Goal: Task Accomplishment & Management: Manage account settings

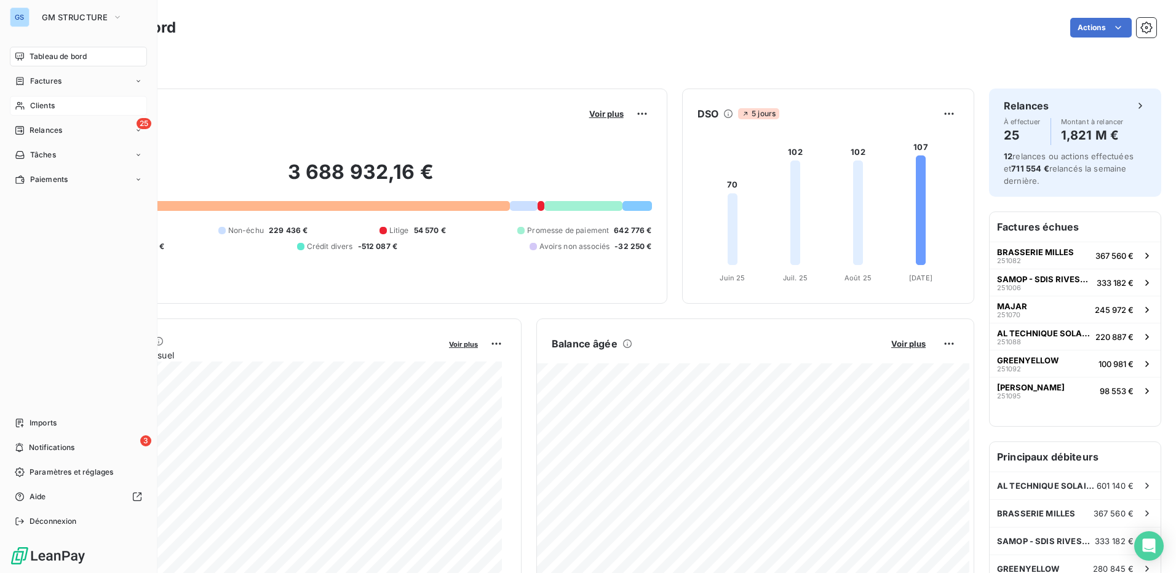
click at [53, 105] on span "Clients" at bounding box center [42, 105] width 25 height 11
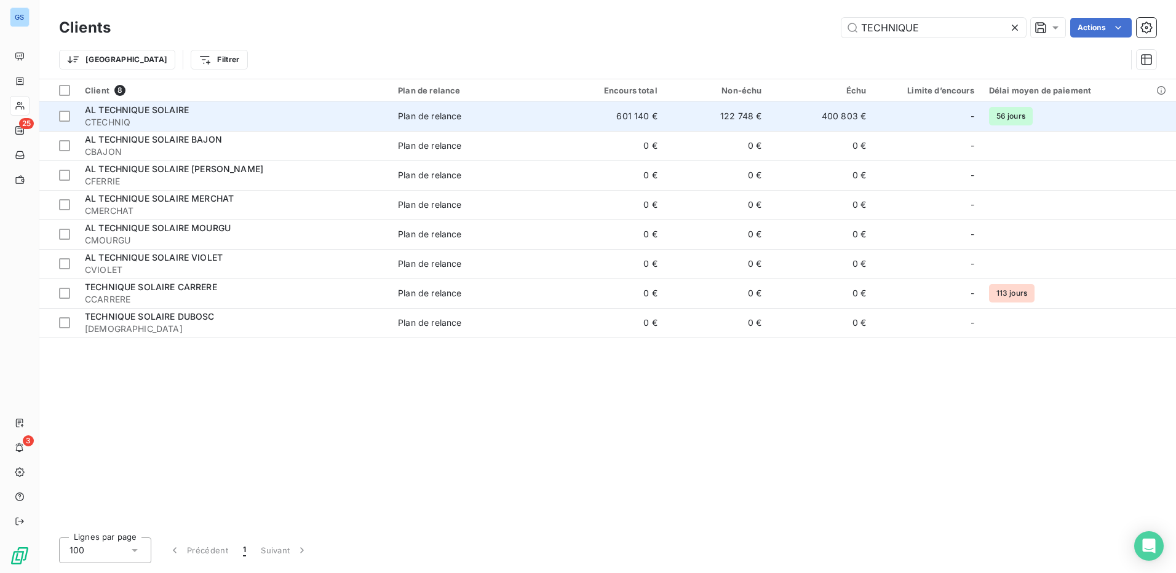
type input "TECHNIQUE"
click at [170, 119] on span "CTECHNIQ" at bounding box center [234, 122] width 298 height 12
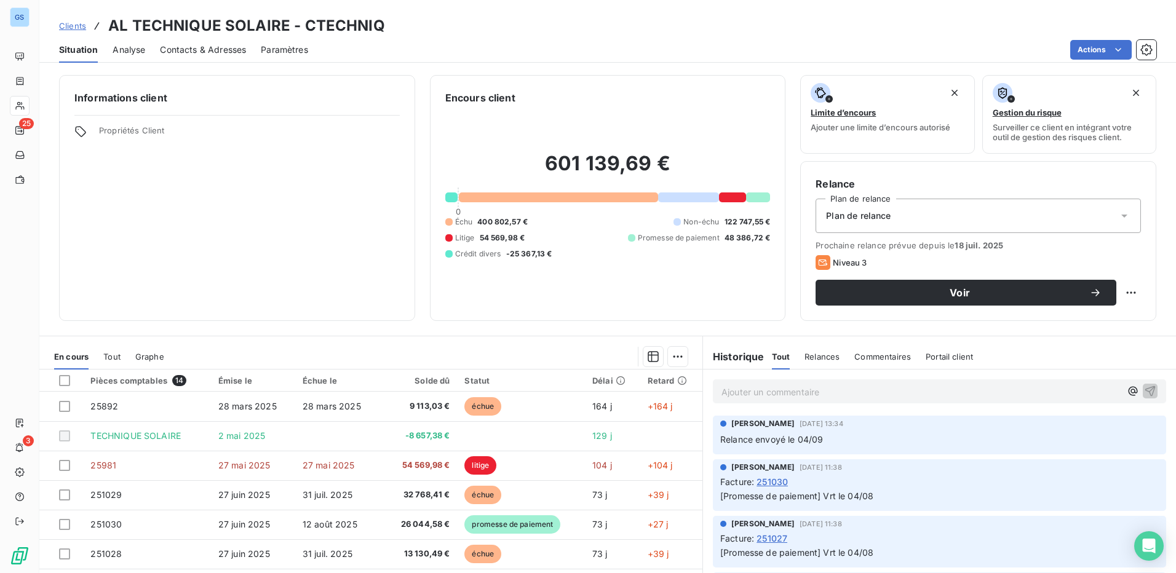
click at [284, 49] on span "Paramètres" at bounding box center [284, 50] width 47 height 12
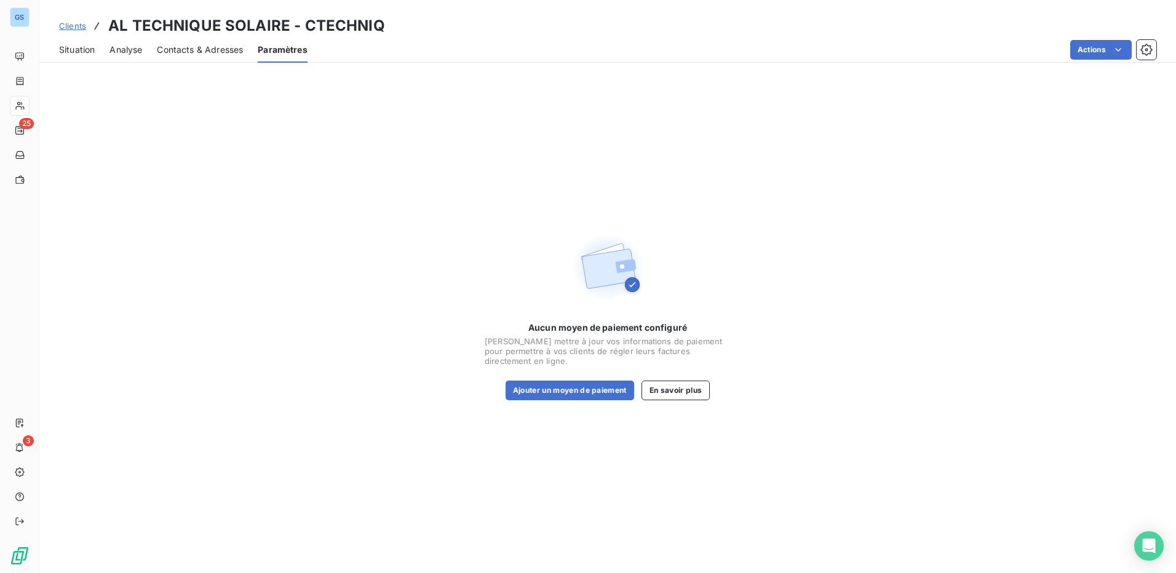
click at [188, 54] on span "Contacts & Adresses" at bounding box center [200, 50] width 86 height 12
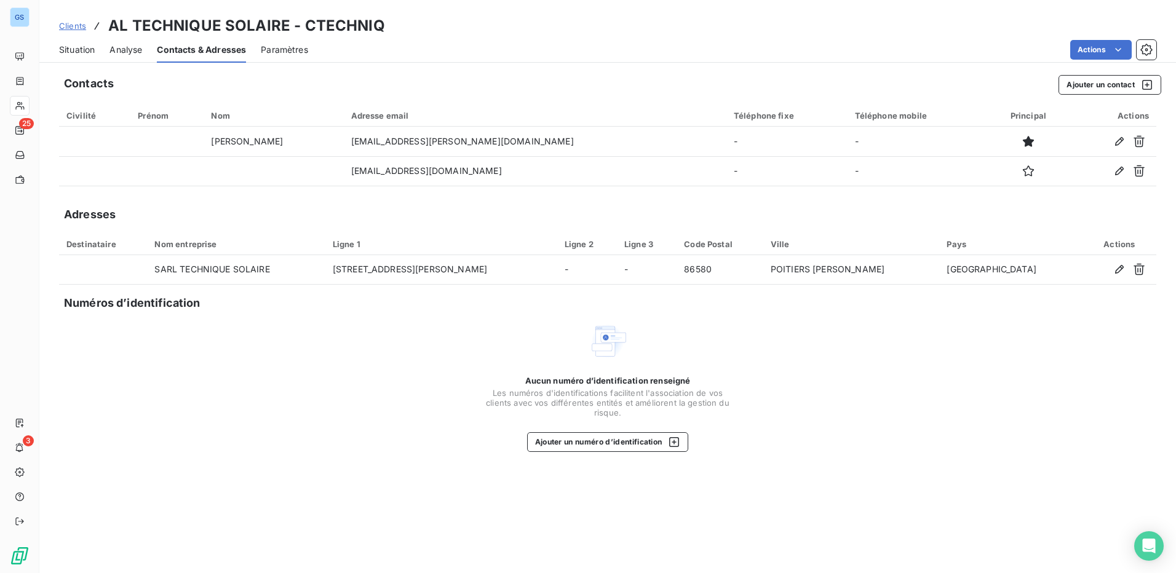
click at [125, 47] on span "Analyse" at bounding box center [125, 50] width 33 height 12
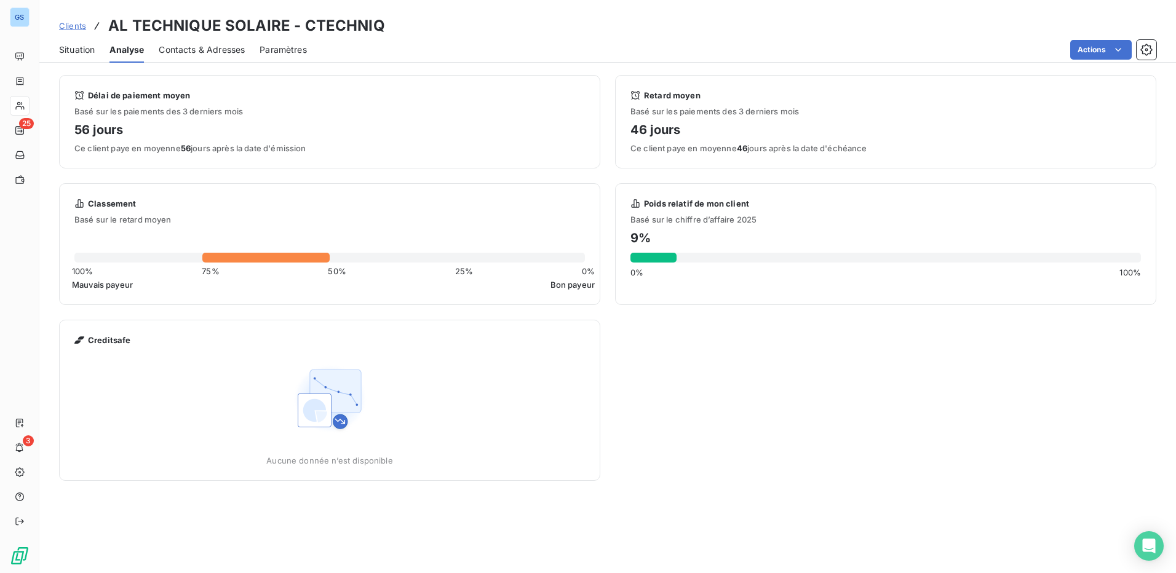
click at [81, 47] on span "Situation" at bounding box center [77, 50] width 36 height 12
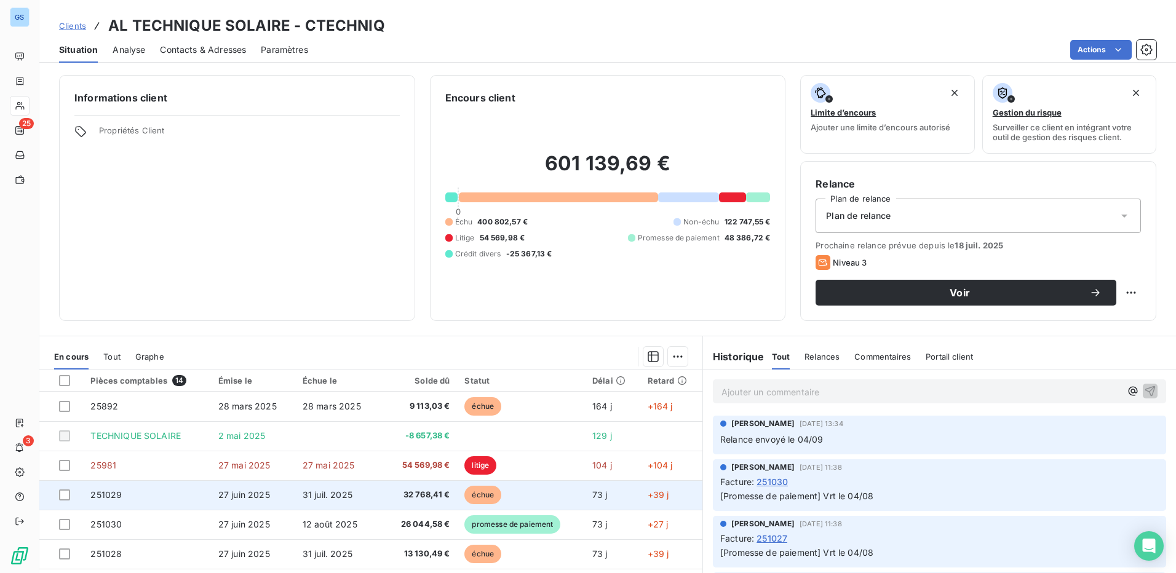
click at [144, 497] on td "251029" at bounding box center [146, 495] width 127 height 30
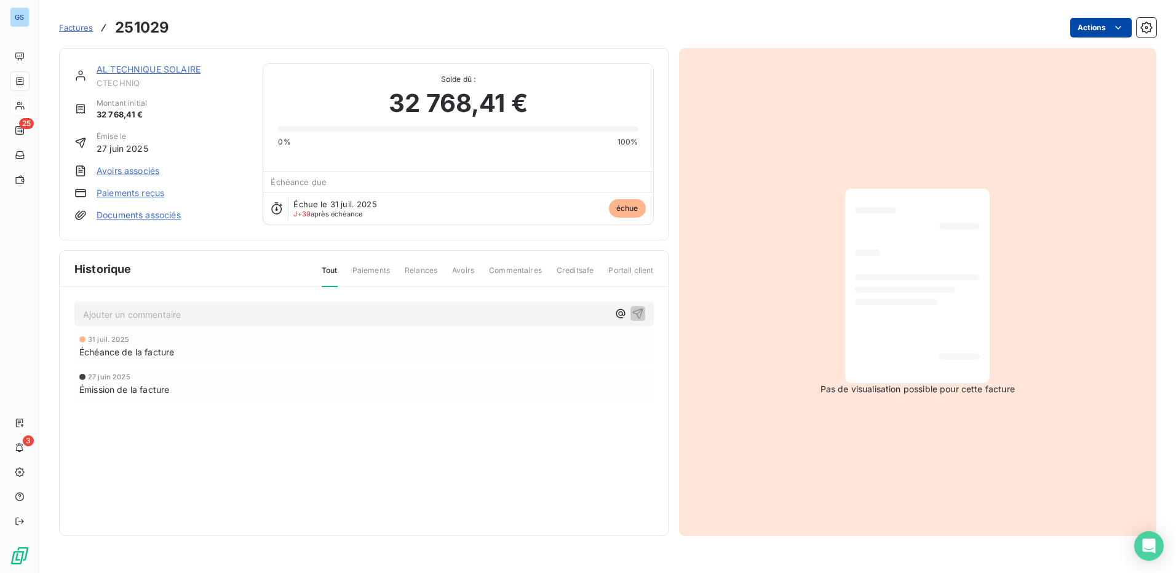
click at [1126, 26] on html "GS 25 3 Factures 251029 Actions AL TECHNIQUE SOLAIRE CTECHNIQ Montant initial 3…" at bounding box center [588, 286] width 1176 height 573
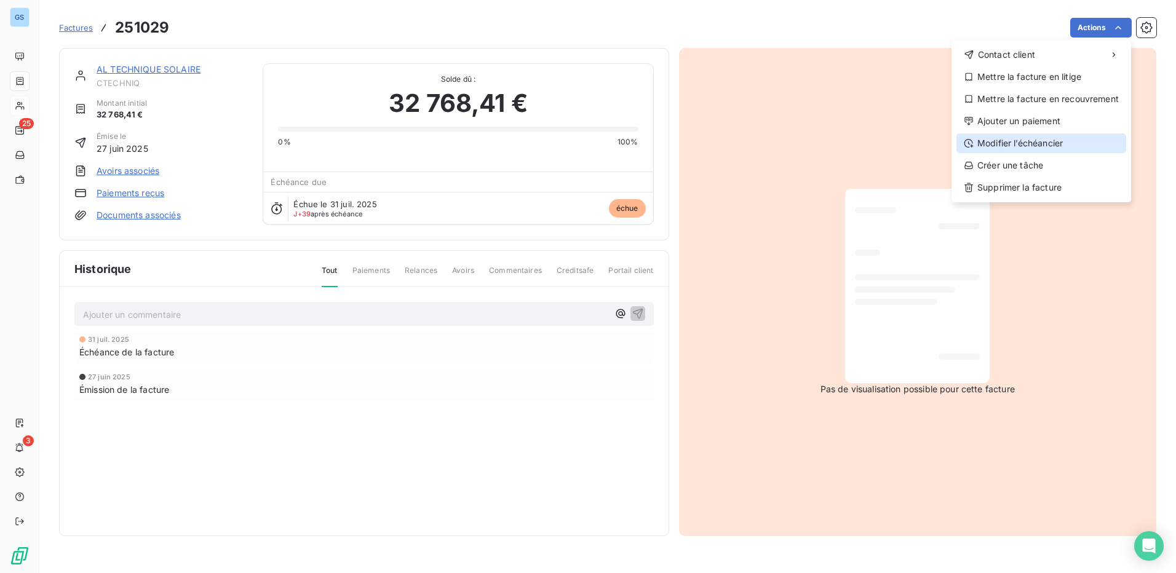
click at [999, 145] on div "Modifier l’échéancier" at bounding box center [1041, 143] width 170 height 20
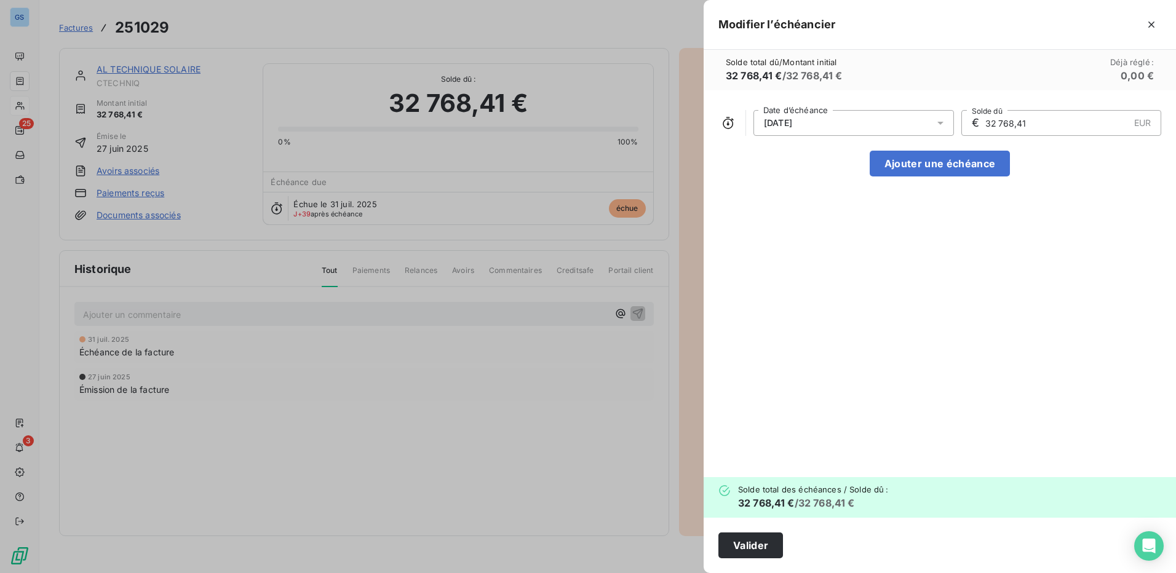
click at [942, 125] on icon at bounding box center [940, 123] width 12 height 12
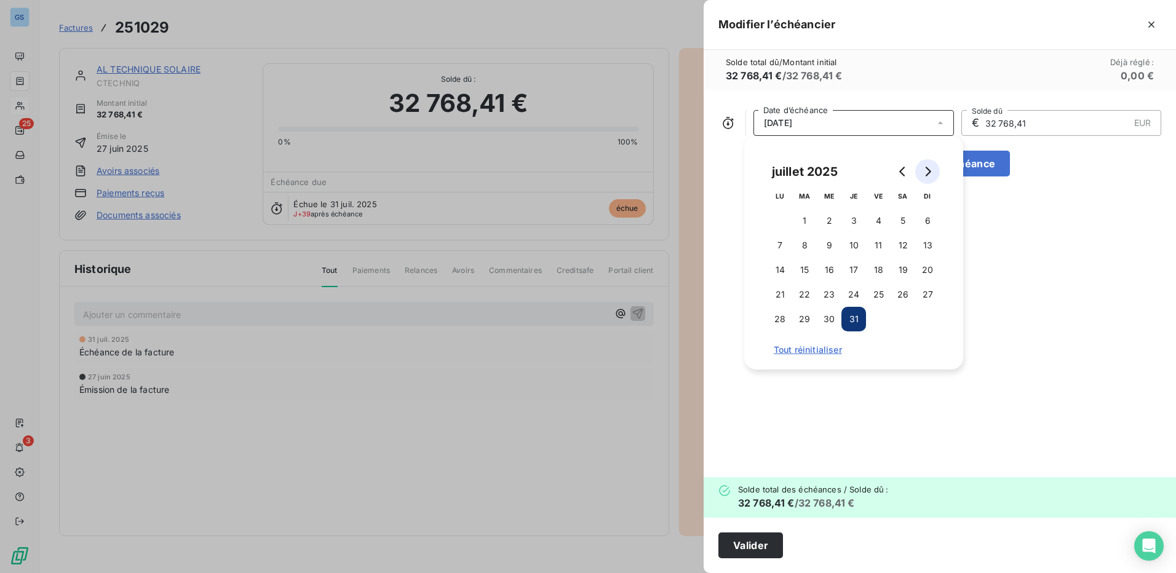
click at [931, 172] on icon "Go to next month" at bounding box center [928, 172] width 10 height 10
click at [873, 269] on button "15" at bounding box center [878, 270] width 25 height 25
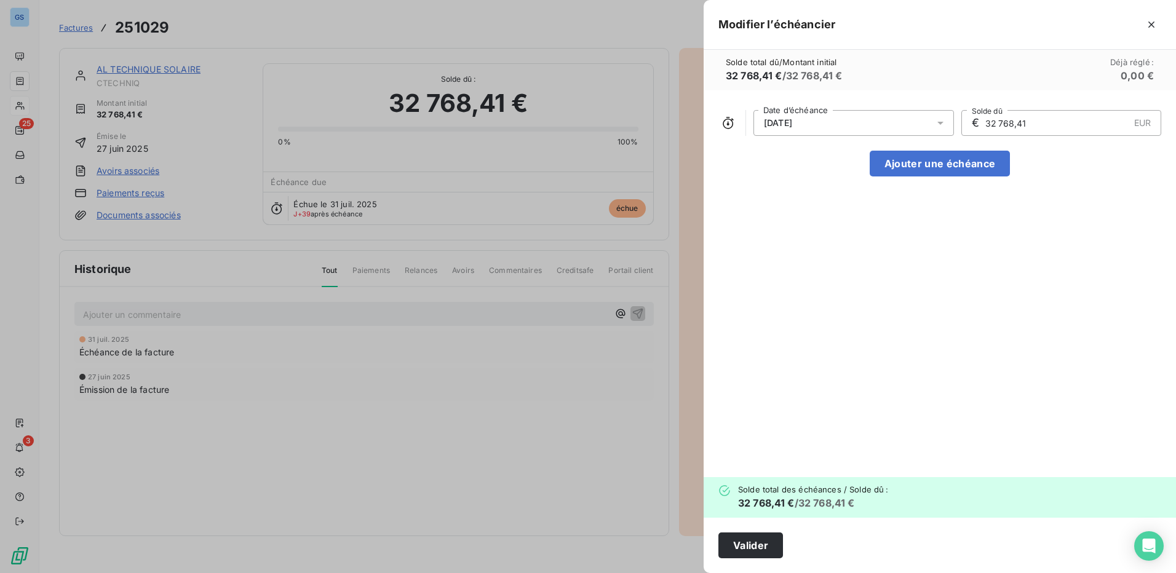
click at [1028, 235] on div "15/08/2025 Date d’échéance € 32 768,41 EUR Solde dû Ajouter une échéance" at bounding box center [940, 283] width 472 height 387
click at [760, 549] on button "Valider" at bounding box center [750, 546] width 65 height 26
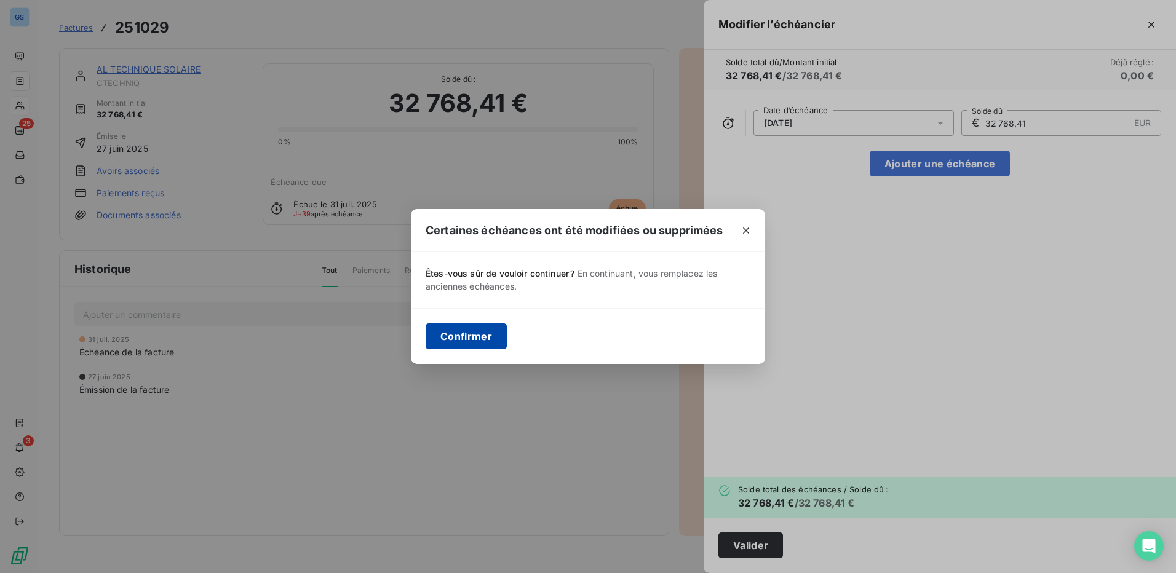
click at [455, 339] on button "Confirmer" at bounding box center [466, 337] width 81 height 26
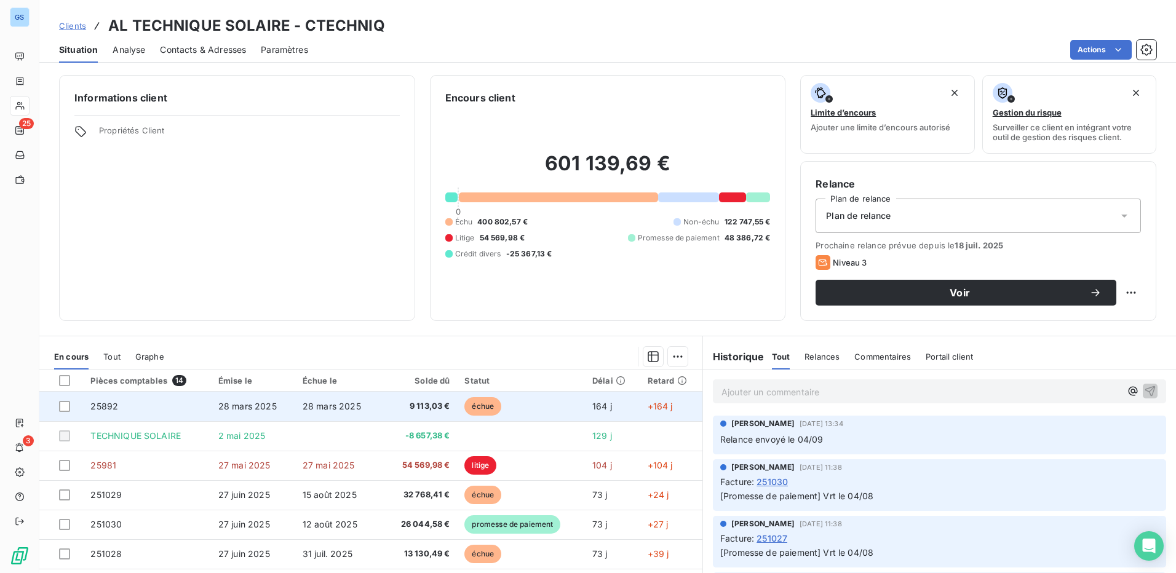
click at [138, 407] on td "25892" at bounding box center [146, 407] width 127 height 30
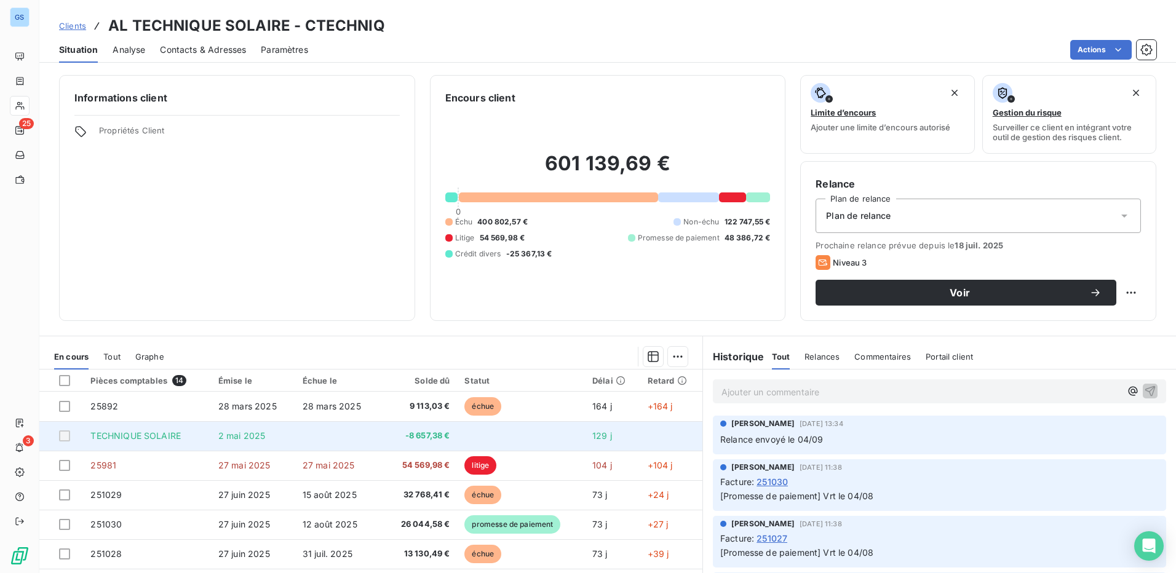
scroll to position [62, 0]
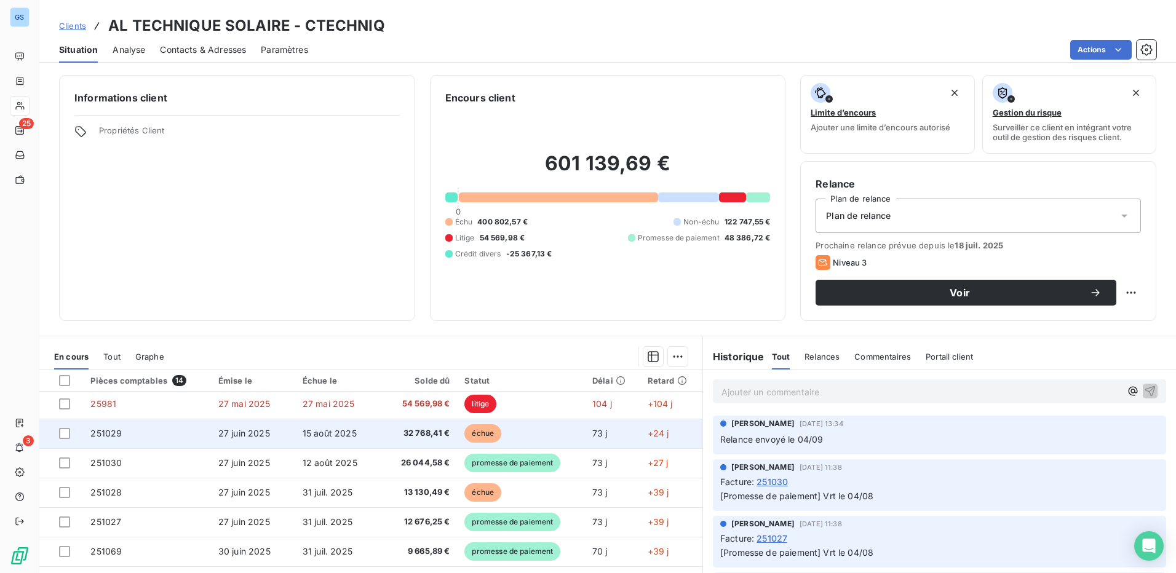
click at [176, 439] on td "251029" at bounding box center [146, 434] width 127 height 30
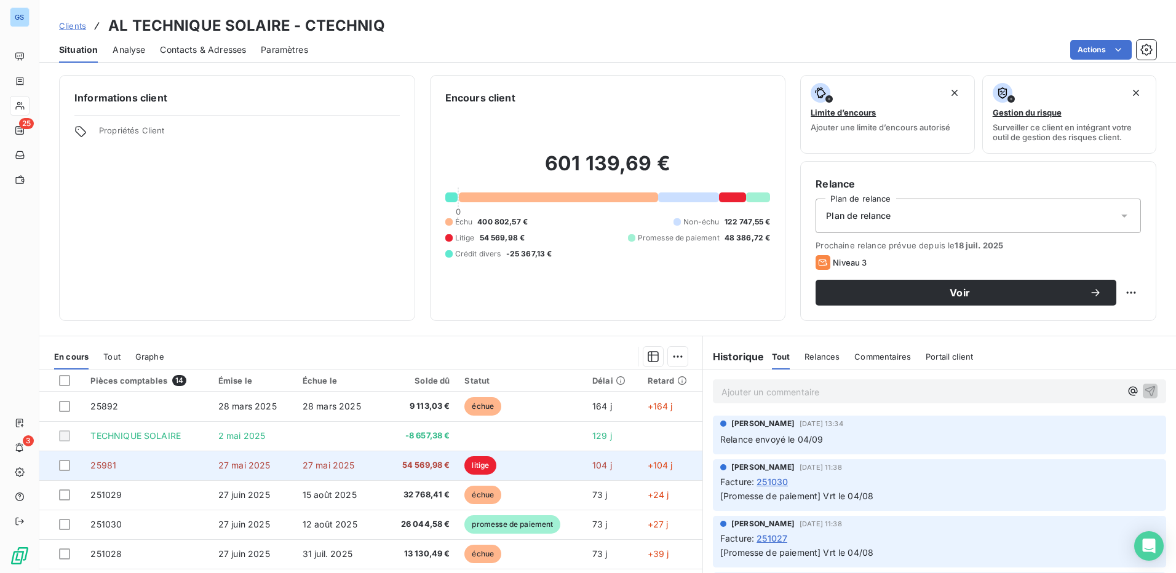
click at [231, 466] on span "27 mai 2025" at bounding box center [244, 465] width 52 height 10
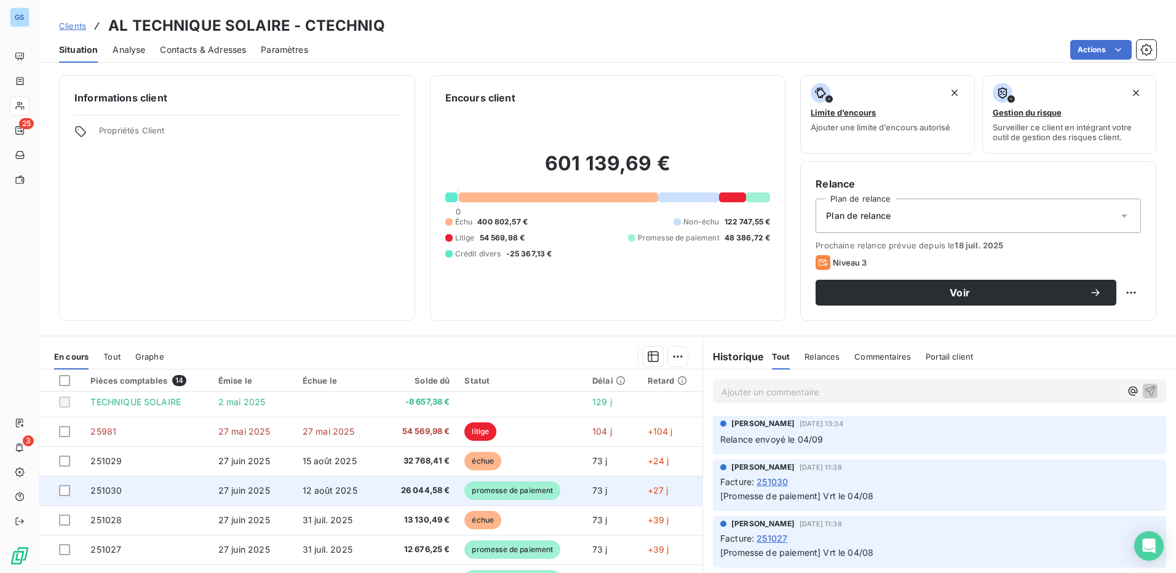
scroll to position [62, 0]
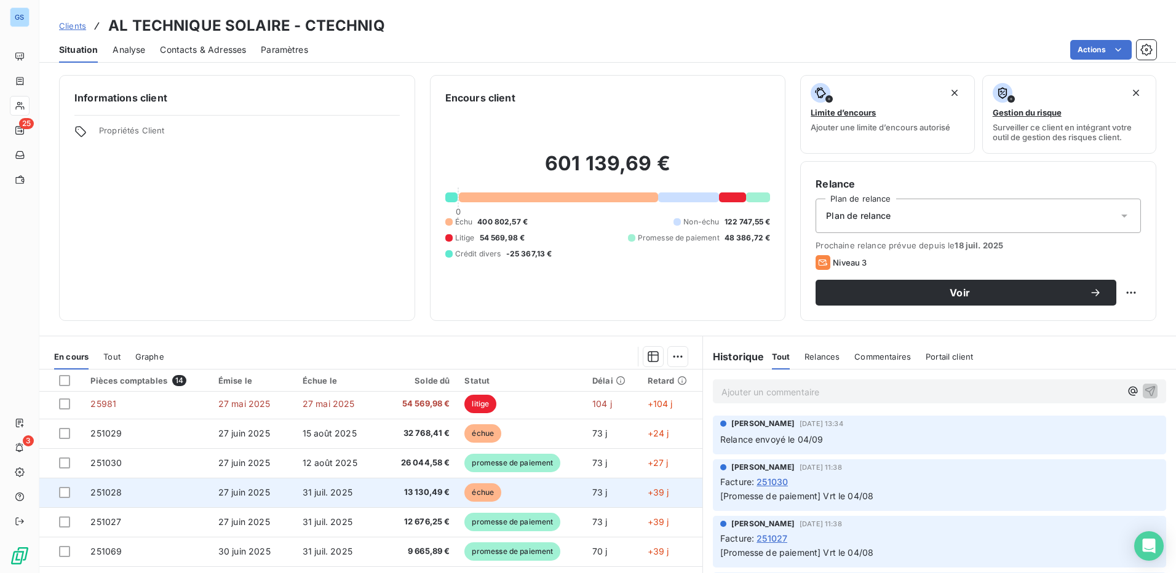
click at [236, 490] on span "27 juin 2025" at bounding box center [244, 492] width 52 height 10
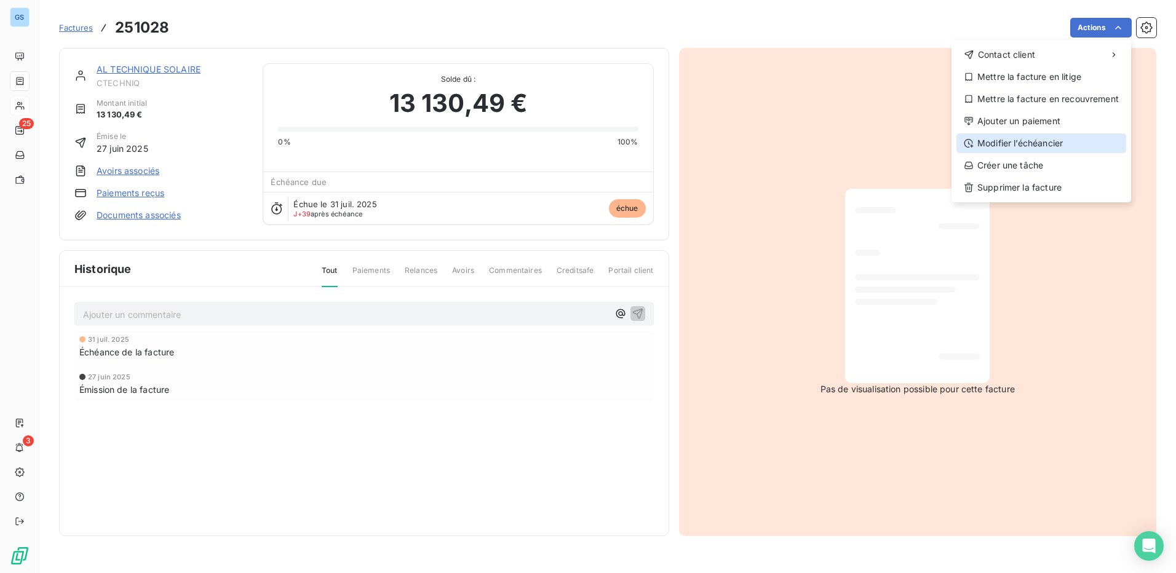
click at [1022, 146] on div "Modifier l’échéancier" at bounding box center [1041, 143] width 170 height 20
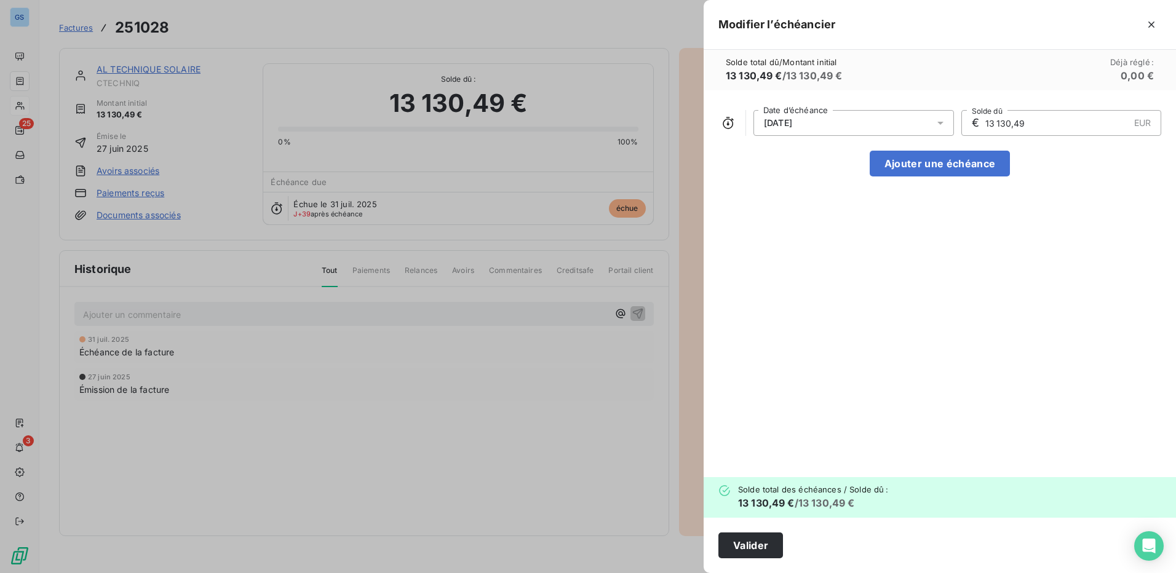
click at [840, 123] on div "31/07/2025" at bounding box center [853, 123] width 201 height 26
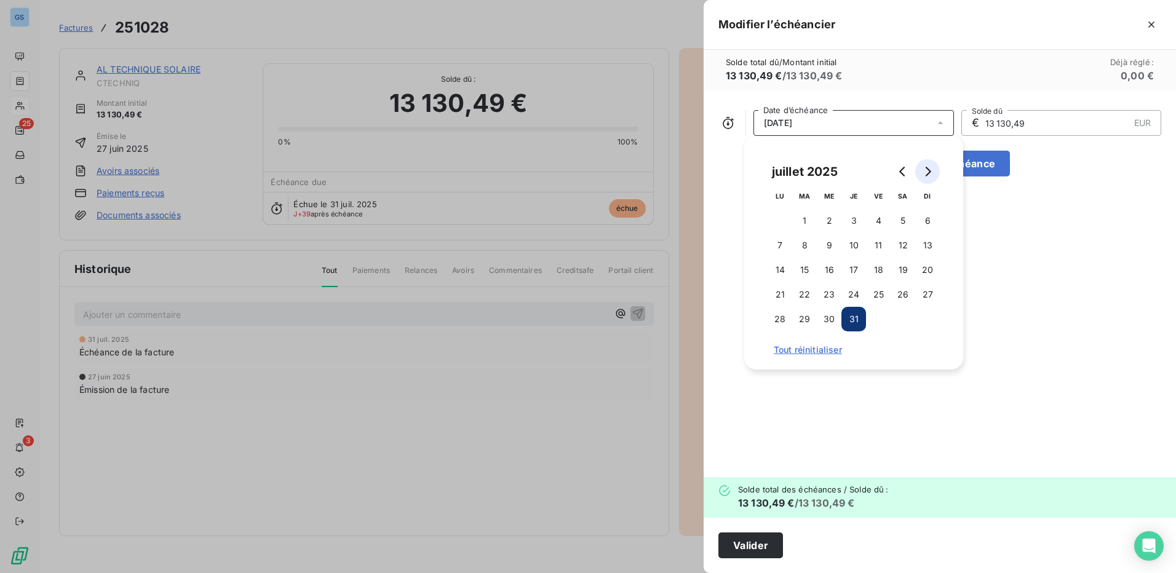
click at [926, 172] on icon "Go to next month" at bounding box center [928, 172] width 10 height 10
click at [881, 271] on button "15" at bounding box center [878, 270] width 25 height 25
click at [762, 544] on button "Valider" at bounding box center [750, 546] width 65 height 26
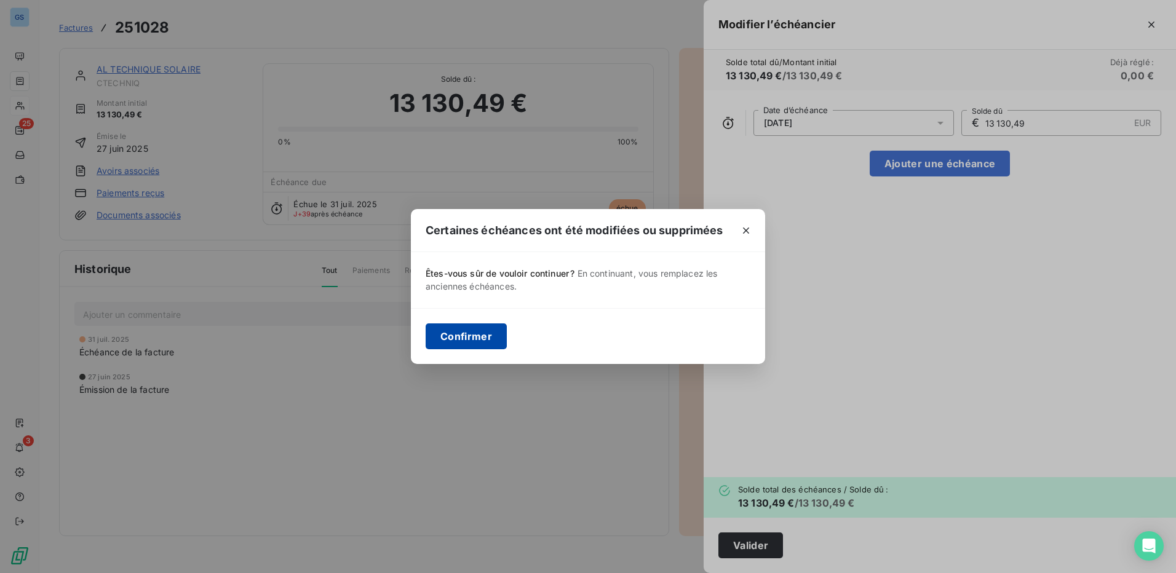
click at [468, 339] on button "Confirmer" at bounding box center [466, 337] width 81 height 26
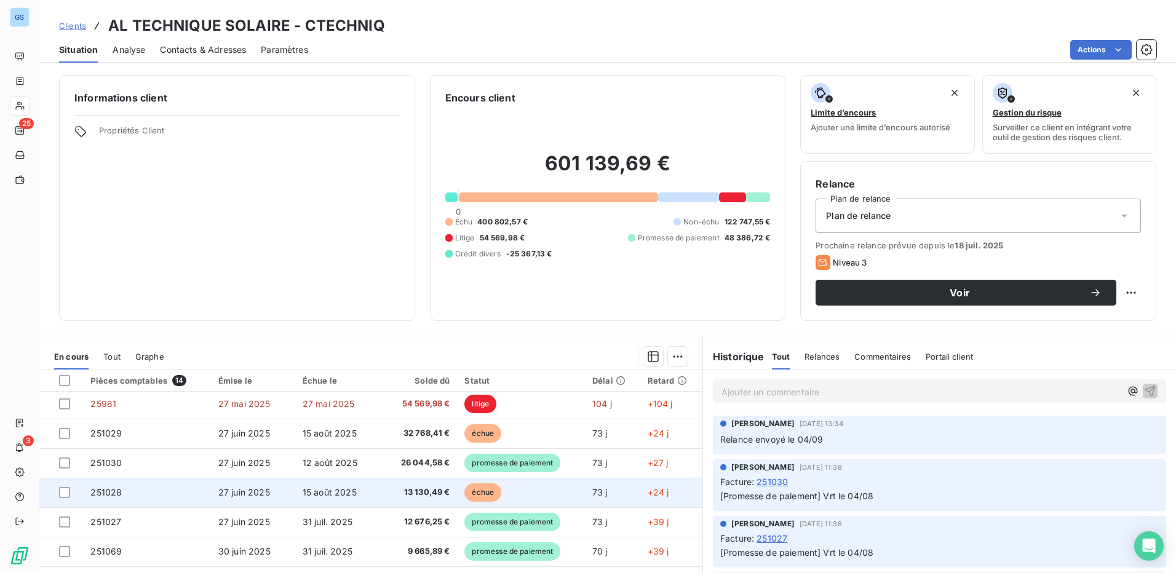
scroll to position [123, 0]
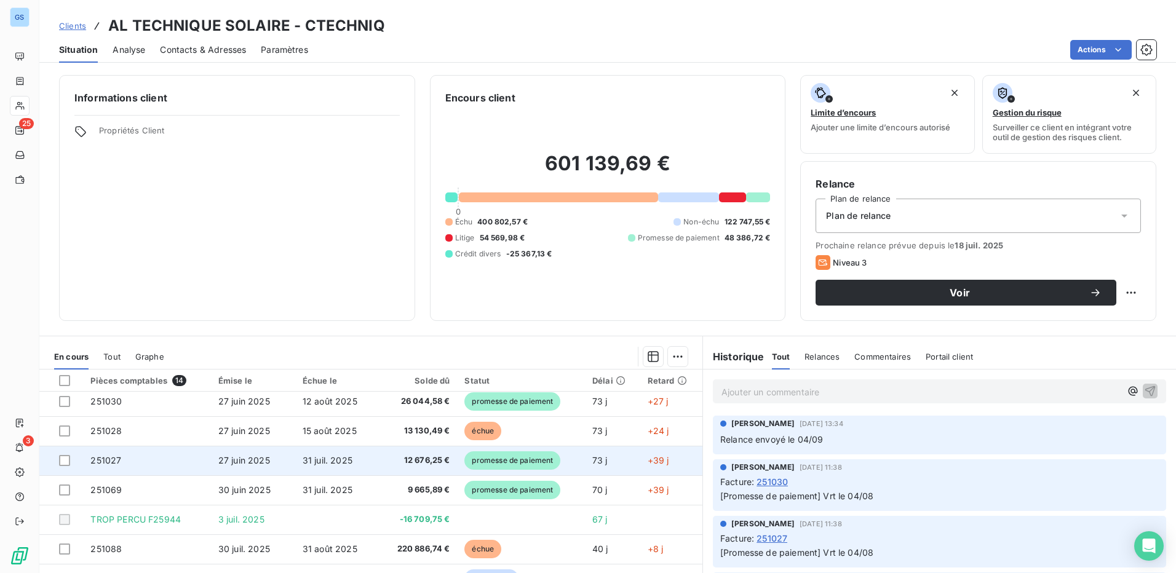
click at [319, 458] on span "31 juil. 2025" at bounding box center [328, 460] width 50 height 10
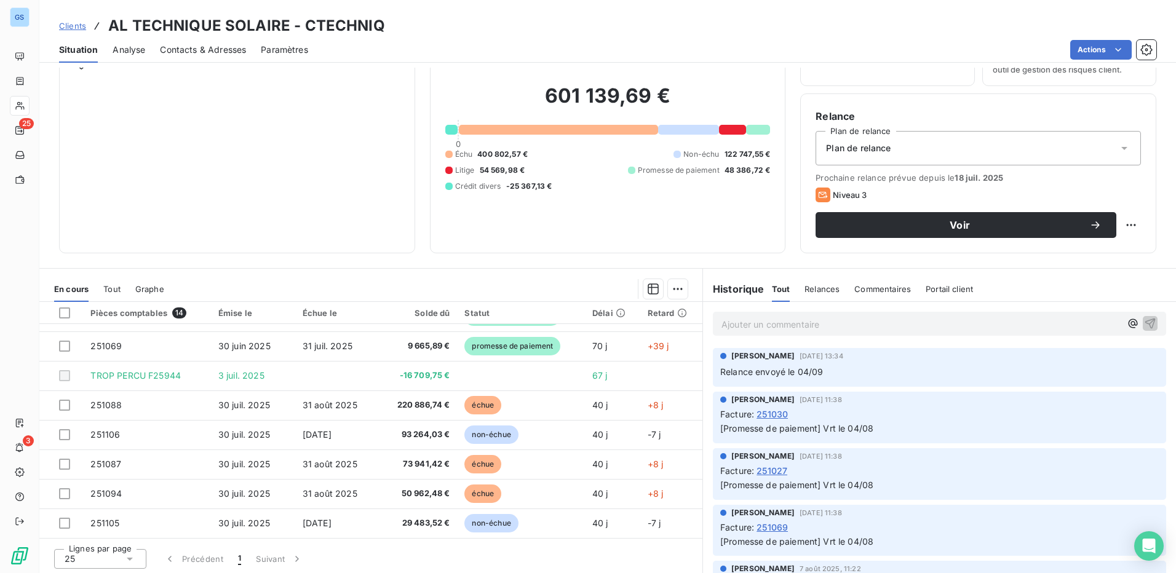
scroll to position [70, 0]
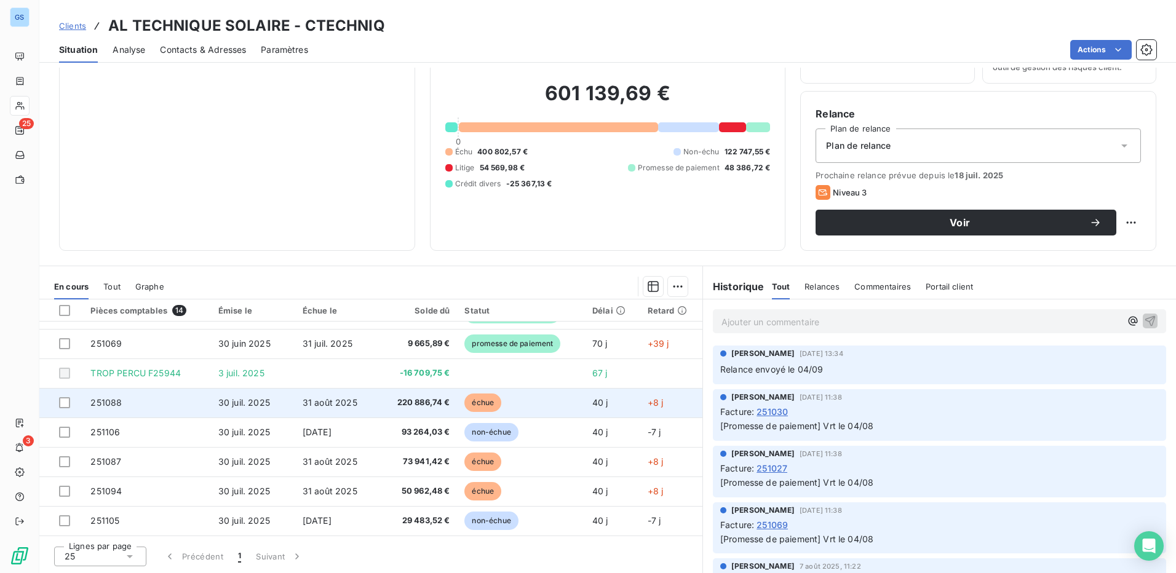
click at [320, 400] on span "31 août 2025" at bounding box center [330, 402] width 55 height 10
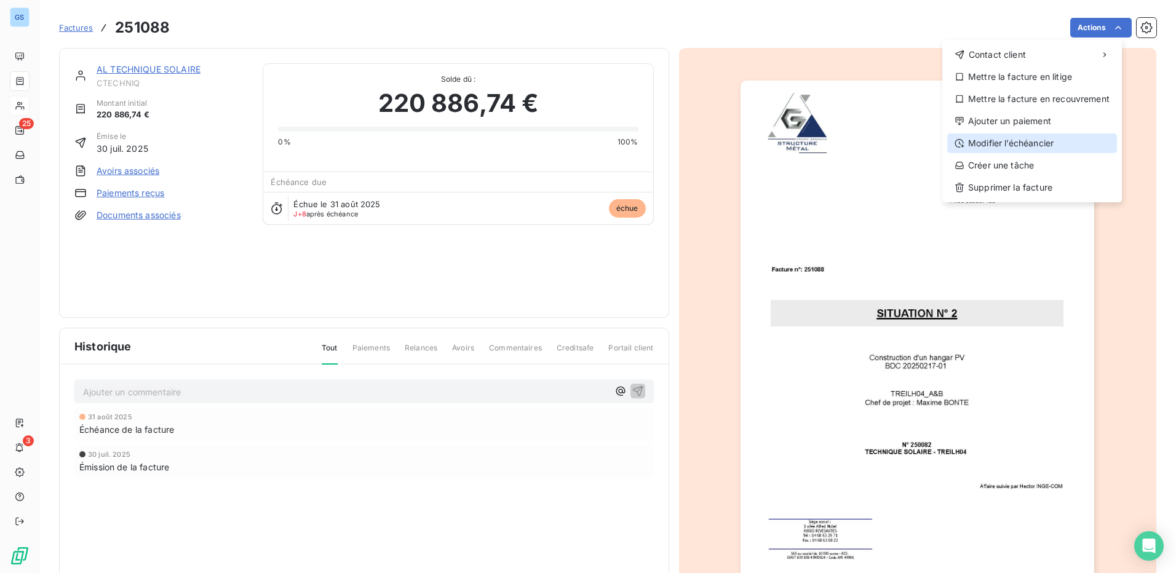
click at [1022, 138] on div "Modifier l’échéancier" at bounding box center [1032, 143] width 170 height 20
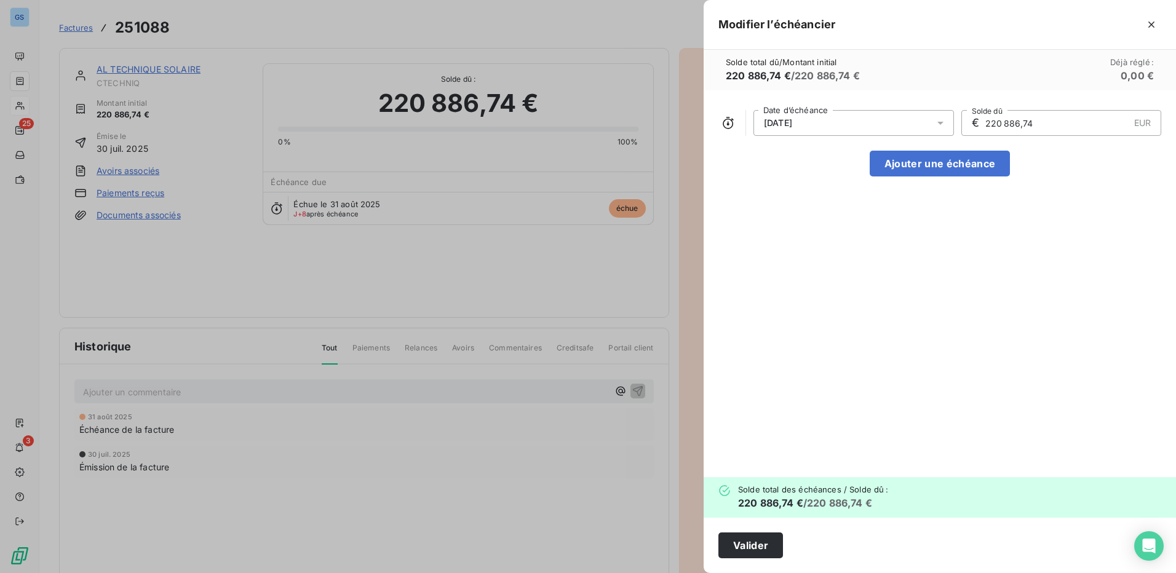
click at [940, 122] on icon at bounding box center [940, 123] width 6 height 3
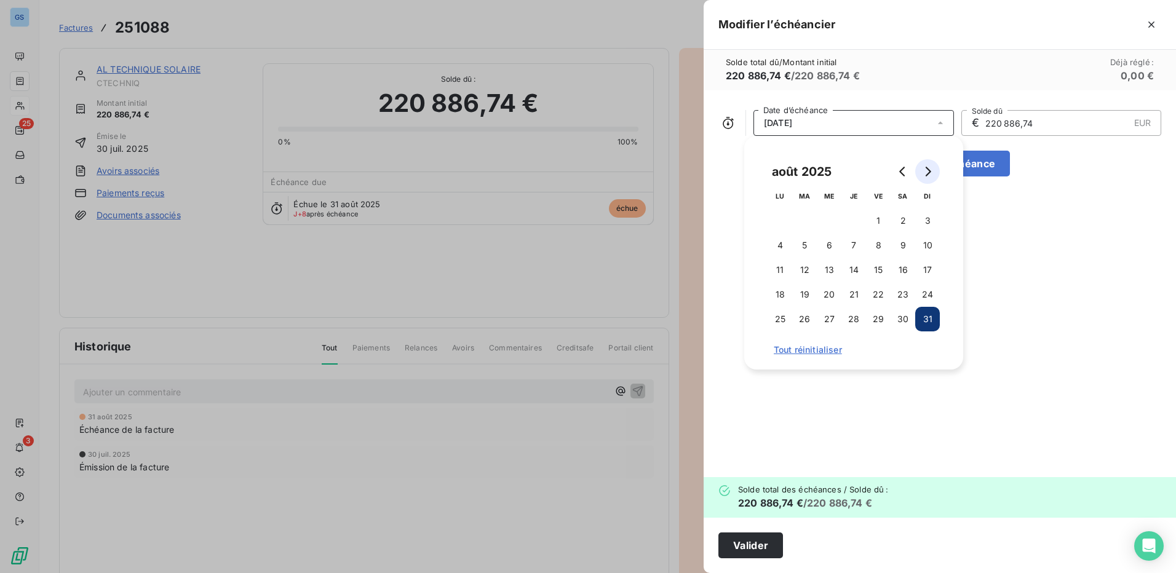
click at [932, 170] on button "Go to next month" at bounding box center [927, 171] width 25 height 25
click at [781, 269] on button "15" at bounding box center [780, 270] width 25 height 25
click at [742, 549] on button "Valider" at bounding box center [750, 546] width 65 height 26
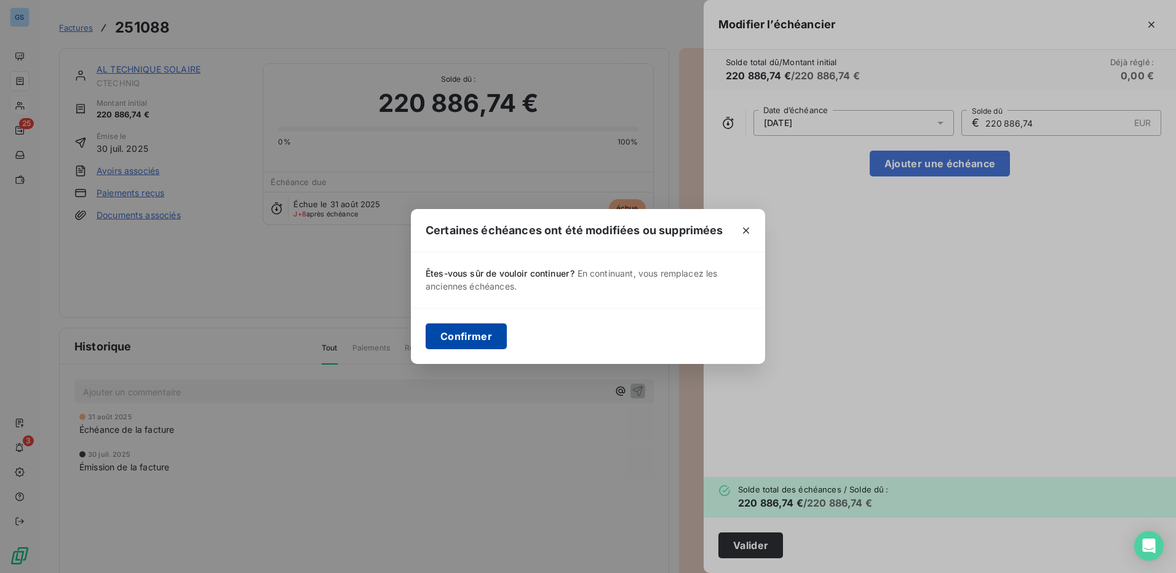
click at [463, 336] on button "Confirmer" at bounding box center [466, 337] width 81 height 26
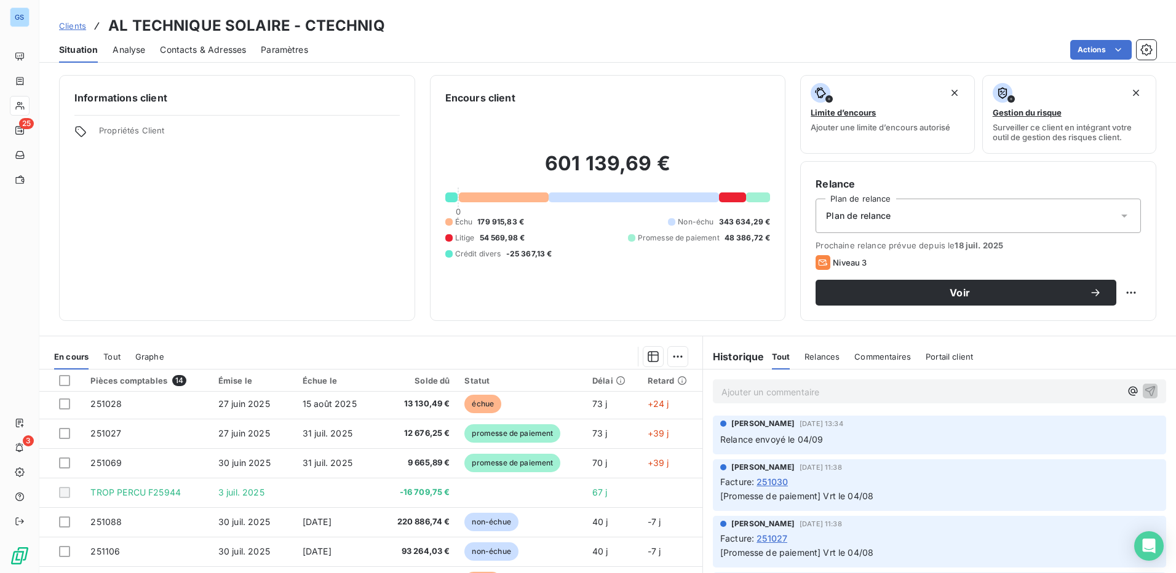
scroll to position [199, 0]
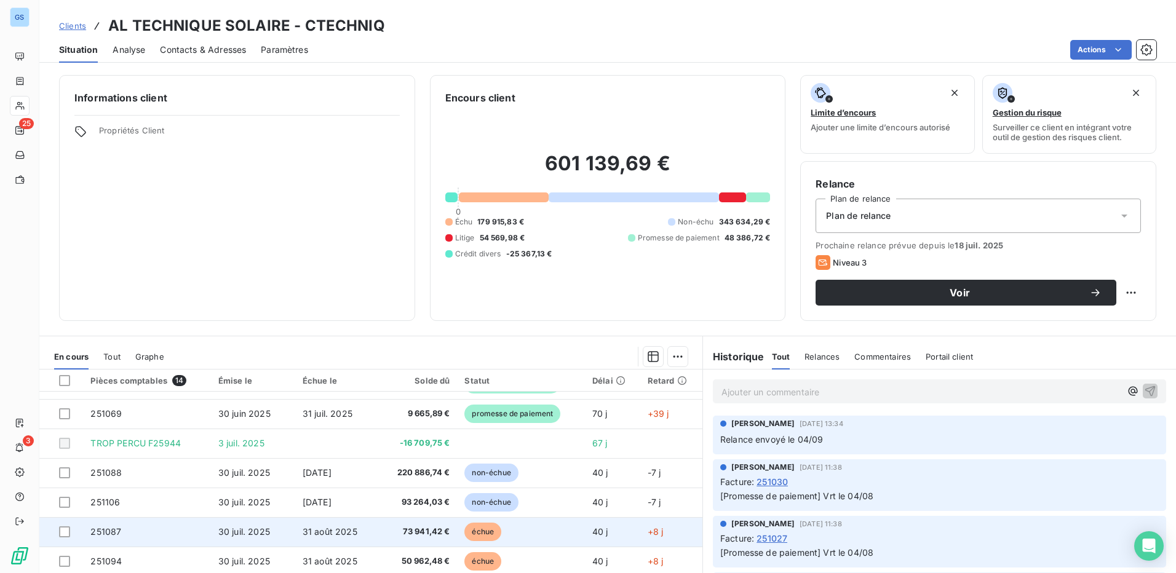
click at [264, 531] on span "30 juil. 2025" at bounding box center [244, 531] width 52 height 10
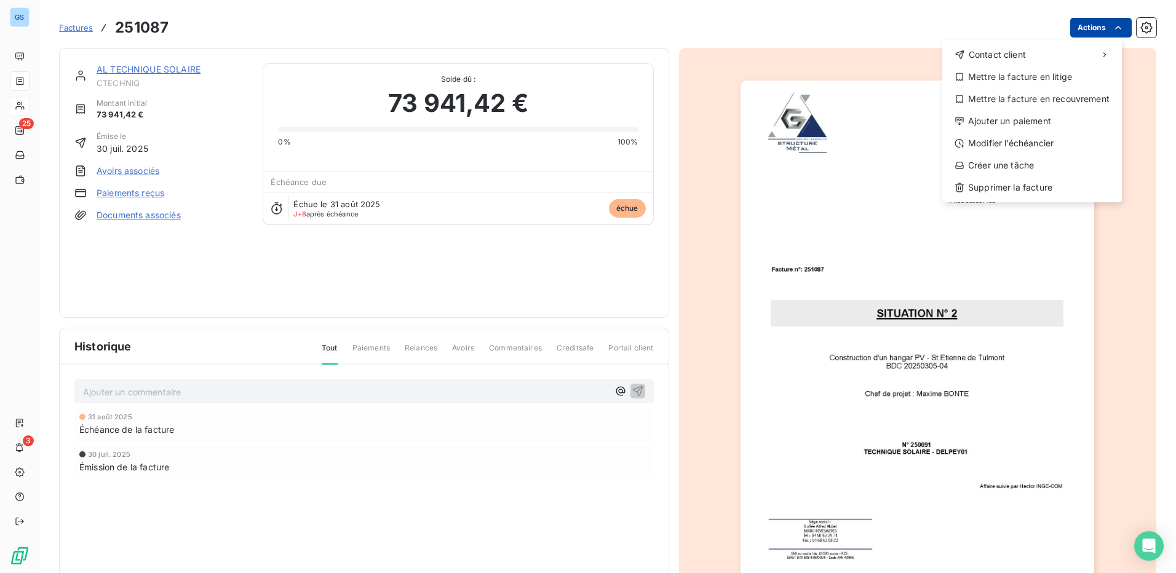
click at [1094, 25] on html "GS 25 3 Factures 251087 Actions Contact client Mettre la facture en litige Mett…" at bounding box center [588, 286] width 1176 height 573
click at [1028, 141] on div "Modifier l’échéancier" at bounding box center [1032, 143] width 170 height 20
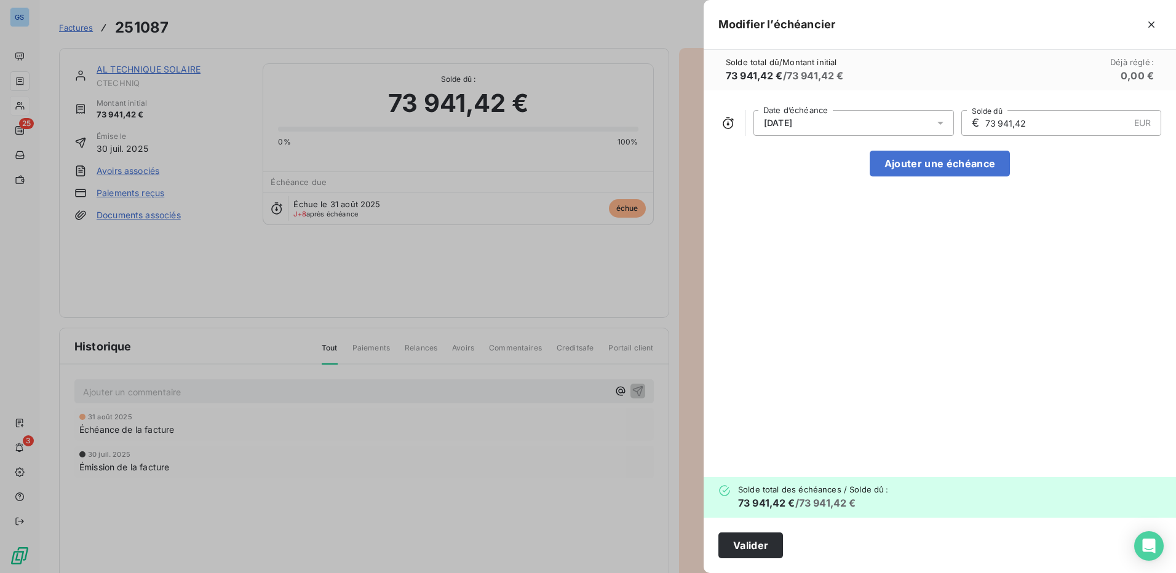
click at [940, 125] on icon at bounding box center [940, 123] width 12 height 12
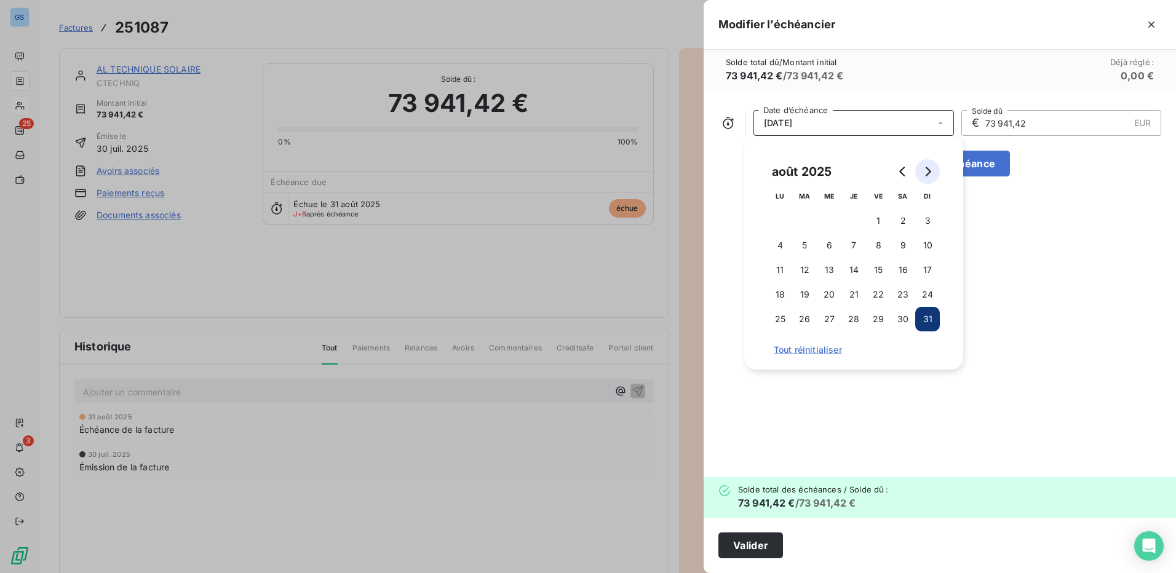
click at [928, 171] on icon "Go to next month" at bounding box center [928, 172] width 10 height 10
click at [781, 270] on button "15" at bounding box center [780, 270] width 25 height 25
click at [748, 550] on button "Valider" at bounding box center [750, 546] width 65 height 26
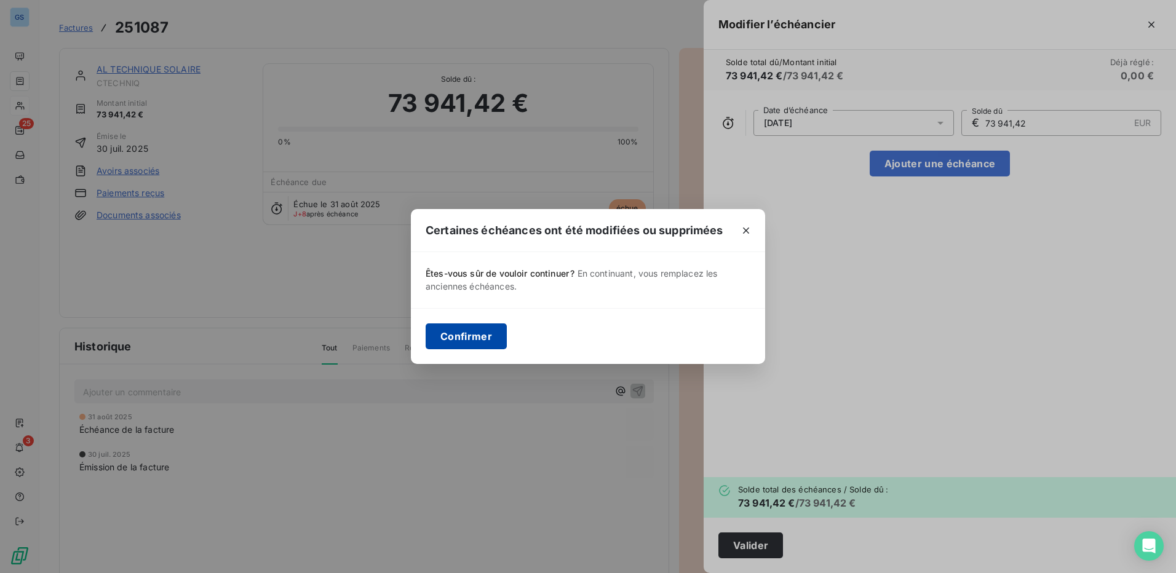
click at [453, 332] on button "Confirmer" at bounding box center [466, 337] width 81 height 26
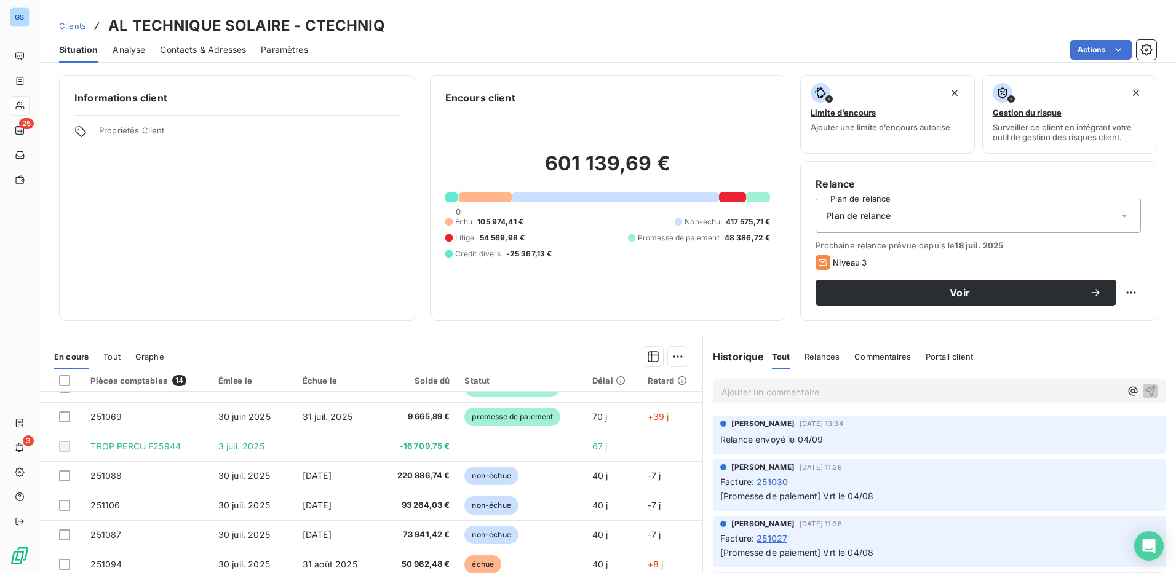
scroll to position [199, 0]
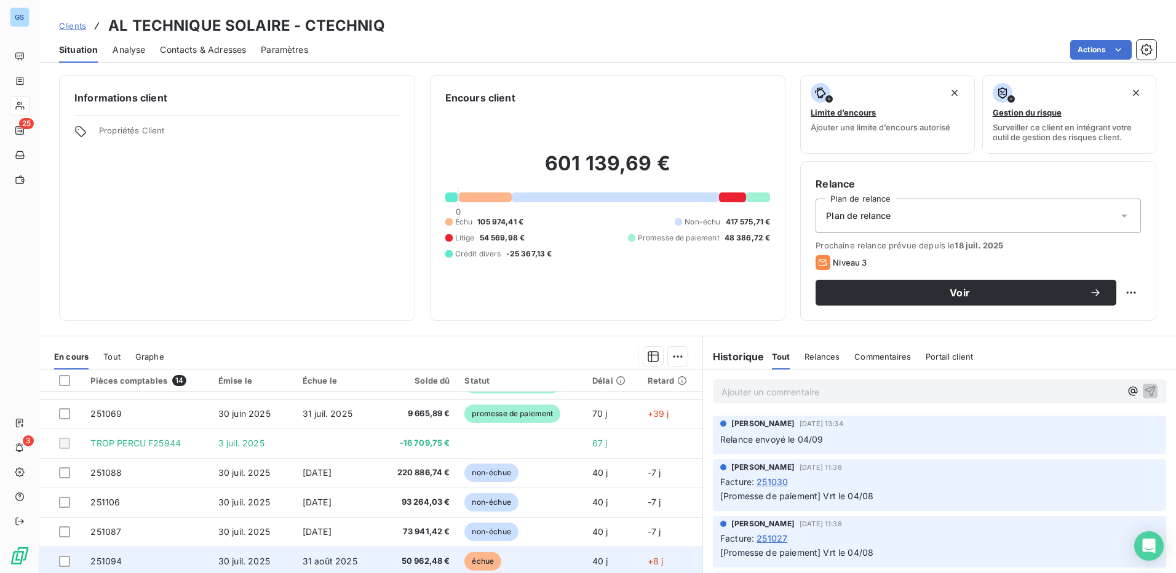
click at [278, 563] on td "30 juil. 2025" at bounding box center [253, 562] width 84 height 30
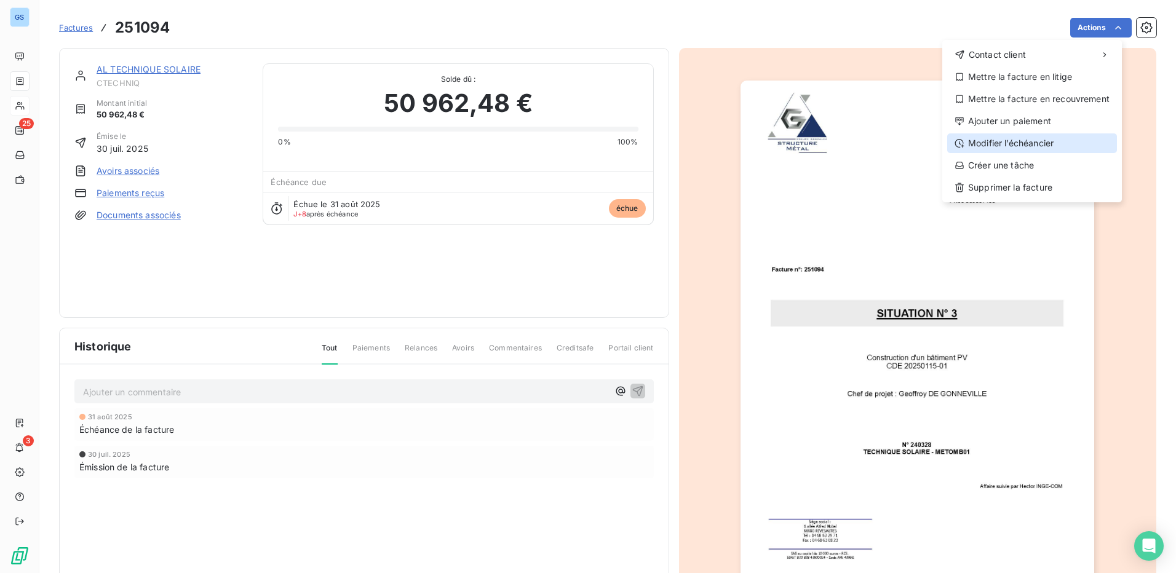
click at [1044, 142] on div "Modifier l’échéancier" at bounding box center [1032, 143] width 170 height 20
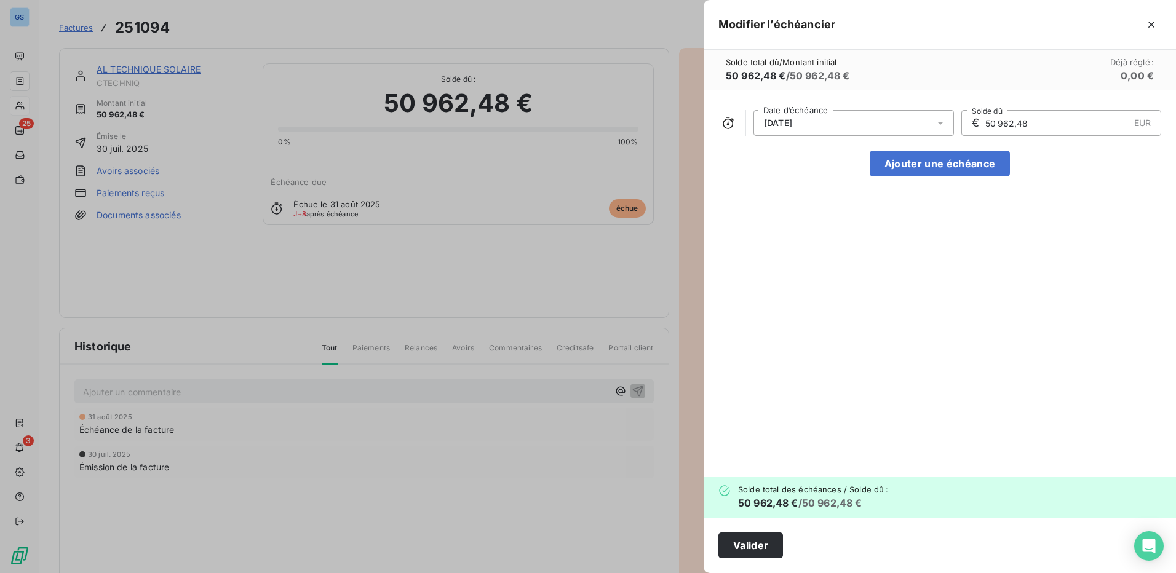
click at [941, 121] on icon at bounding box center [940, 123] width 12 height 12
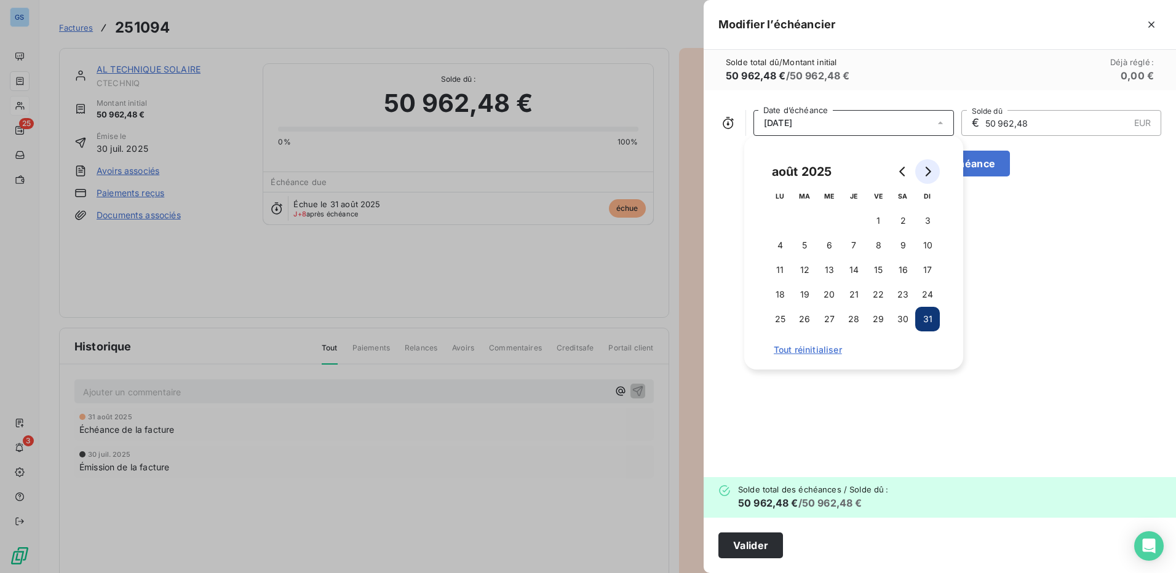
click at [932, 175] on button "Go to next month" at bounding box center [927, 171] width 25 height 25
click at [780, 271] on button "15" at bounding box center [780, 270] width 25 height 25
click at [757, 546] on button "Valider" at bounding box center [750, 546] width 65 height 26
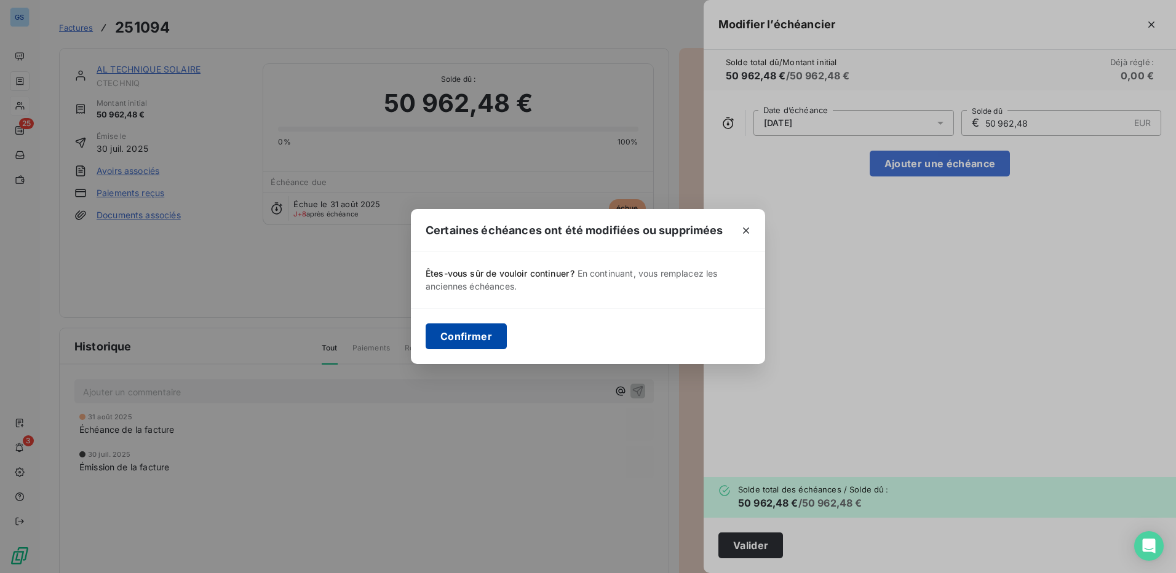
click at [471, 333] on button "Confirmer" at bounding box center [466, 337] width 81 height 26
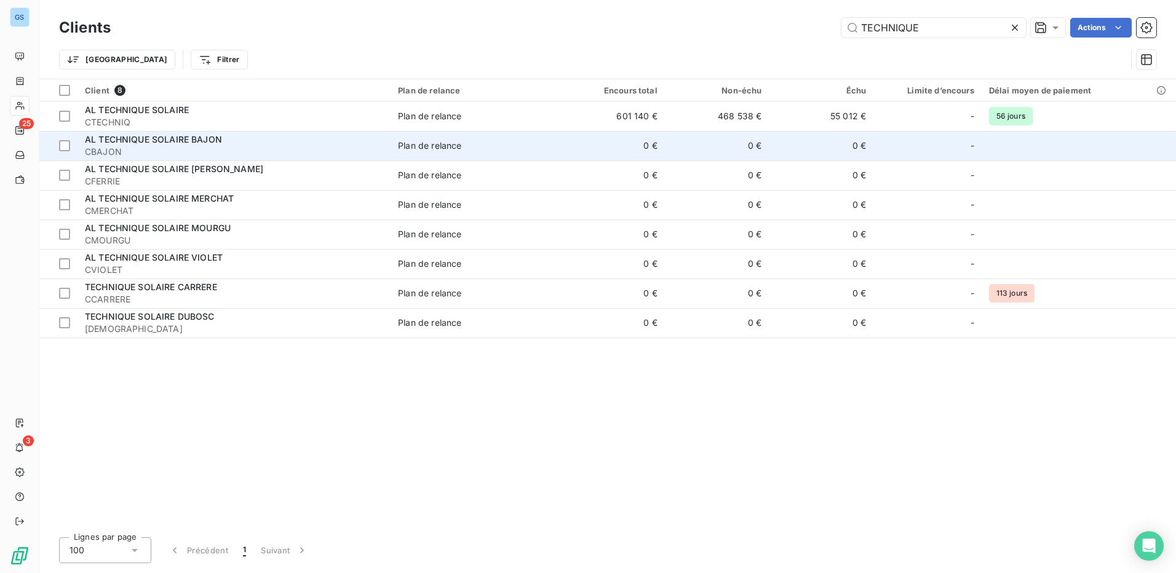
click at [111, 142] on span "AL TECHNIQUE SOLAIRE BAJON" at bounding box center [153, 139] width 137 height 10
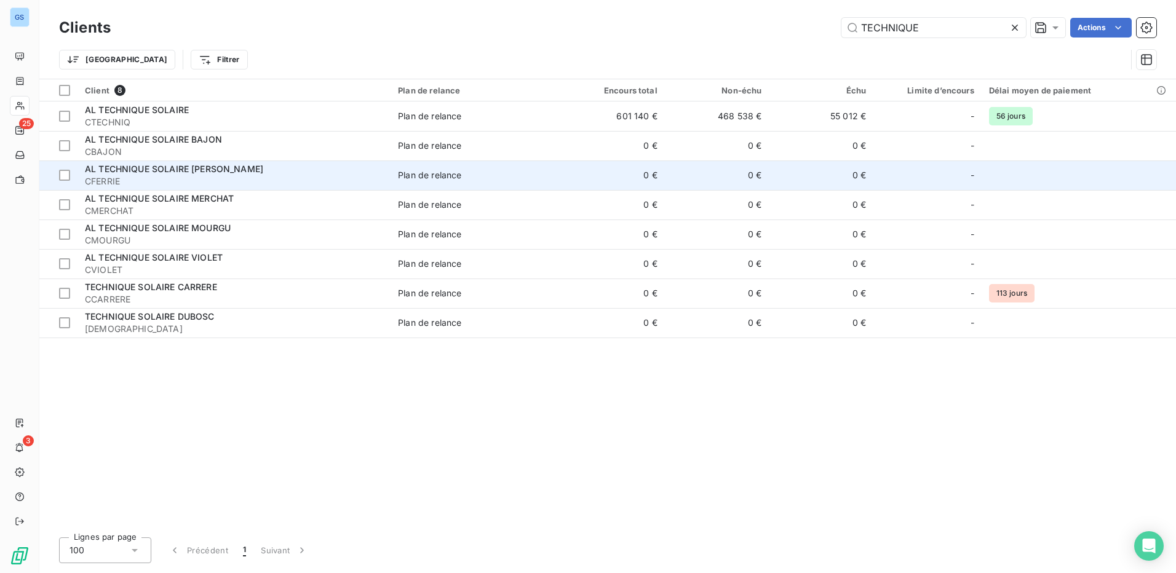
click at [175, 166] on span "AL TECHNIQUE SOLAIRE FERRIE" at bounding box center [174, 169] width 178 height 10
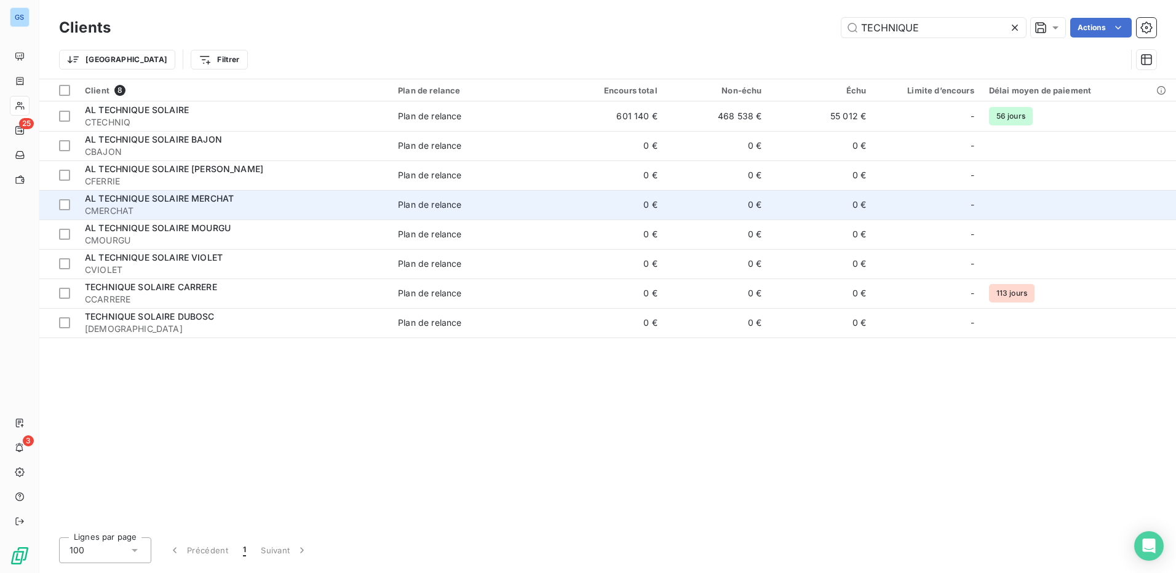
click at [129, 201] on span "AL TECHNIQUE SOLAIRE MERCHAT" at bounding box center [159, 198] width 149 height 10
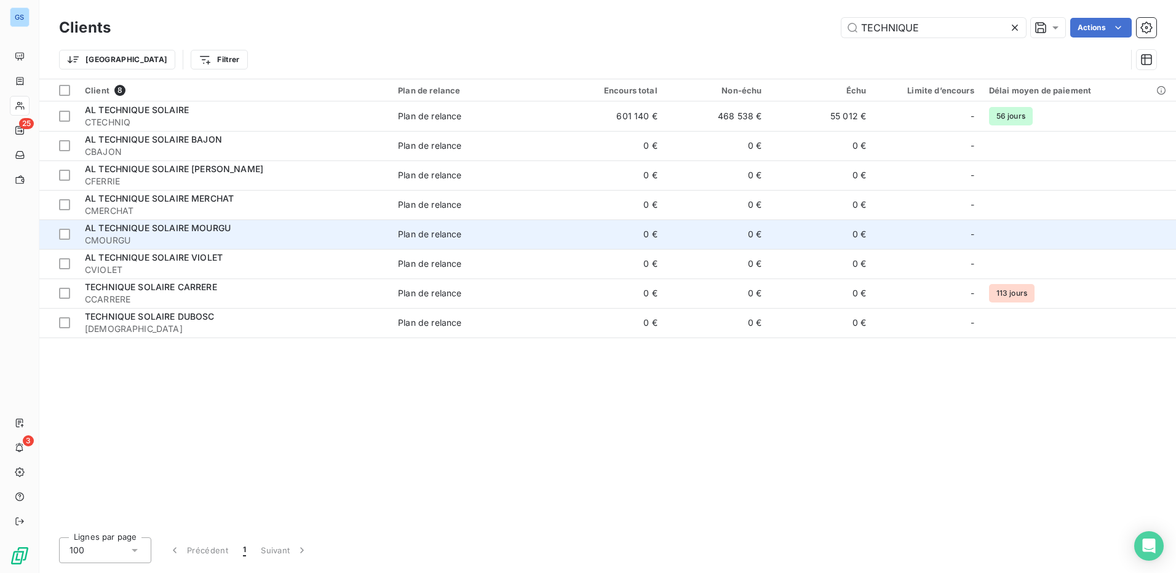
click at [122, 232] on span "AL TECHNIQUE SOLAIRE MOURGU" at bounding box center [158, 228] width 146 height 10
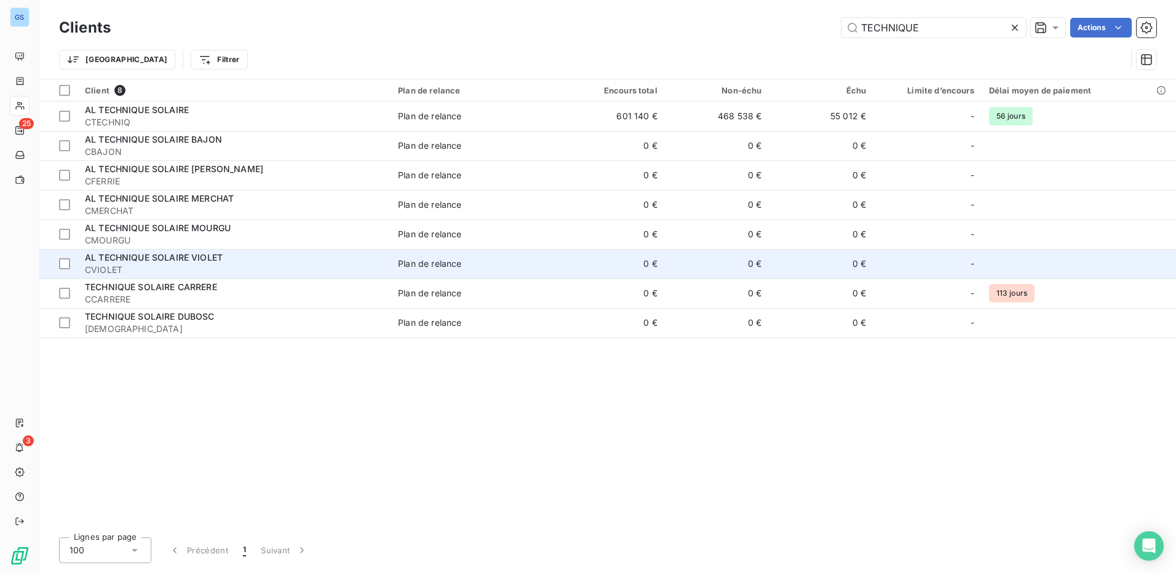
click at [166, 256] on span "AL TECHNIQUE SOLAIRE VIOLET" at bounding box center [154, 257] width 138 height 10
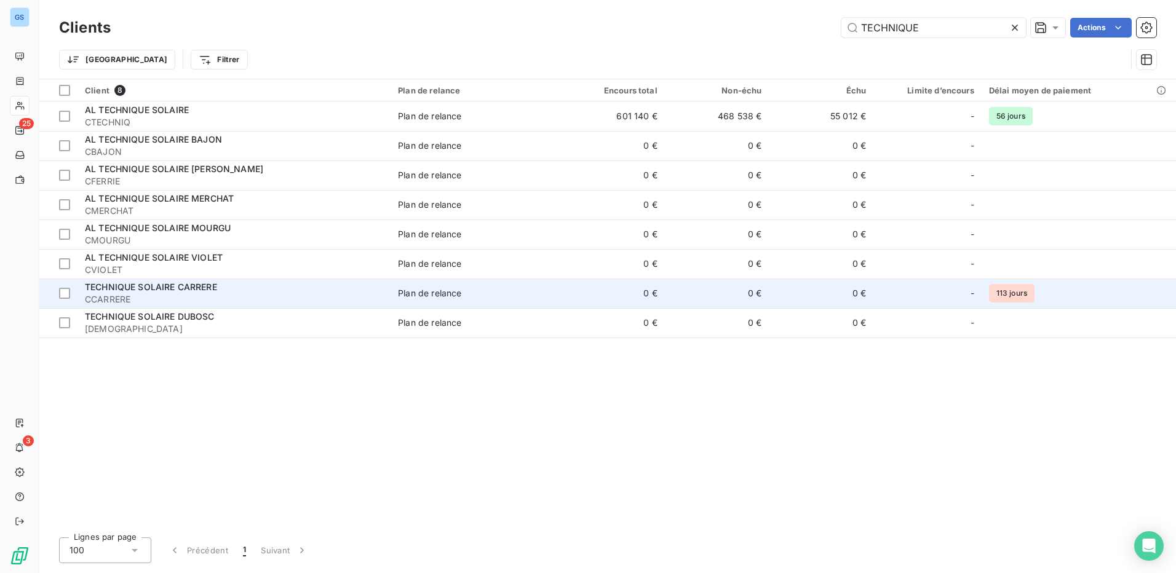
click at [173, 285] on span "TECHNIQUE SOLAIRE CARRERE" at bounding box center [151, 287] width 132 height 10
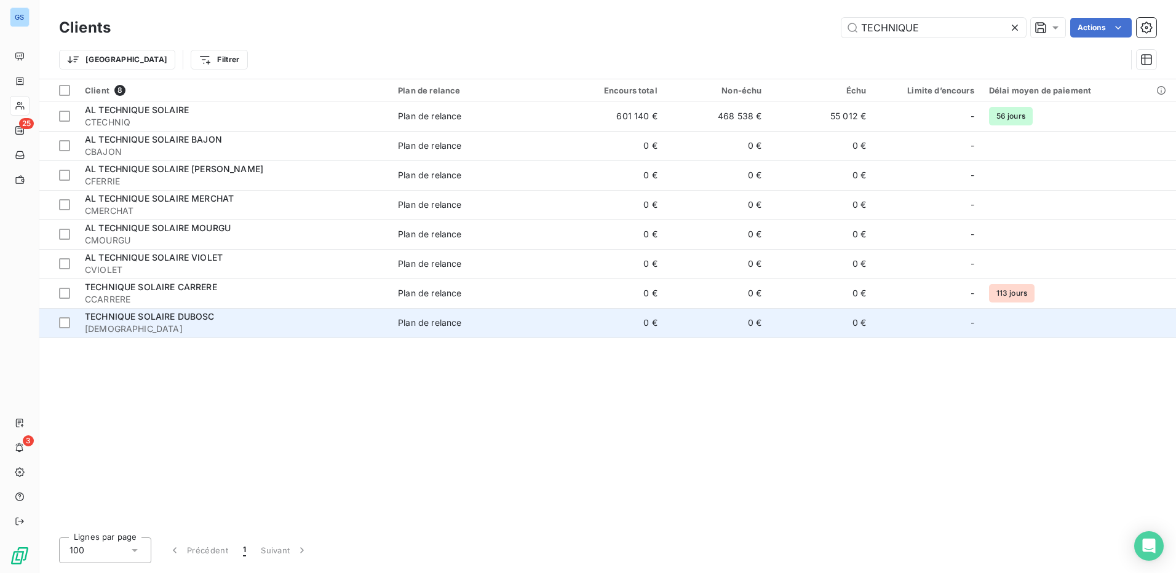
click at [131, 317] on span "TECHNIQUE SOLAIRE DUBOSC" at bounding box center [150, 316] width 130 height 10
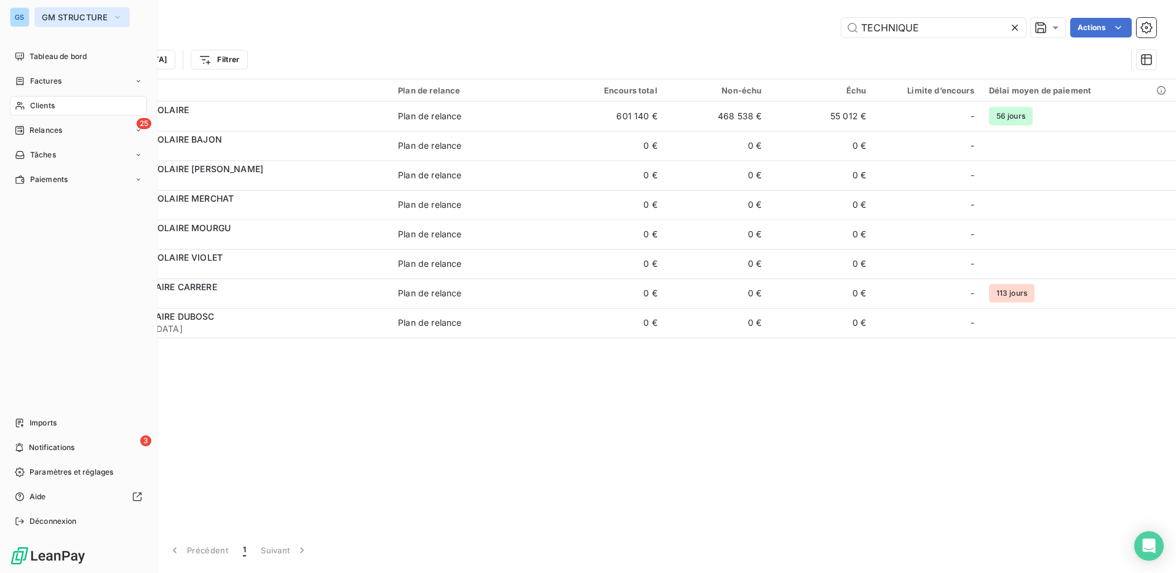
click at [57, 17] on span "GM STRUCTURE" at bounding box center [75, 17] width 66 height 10
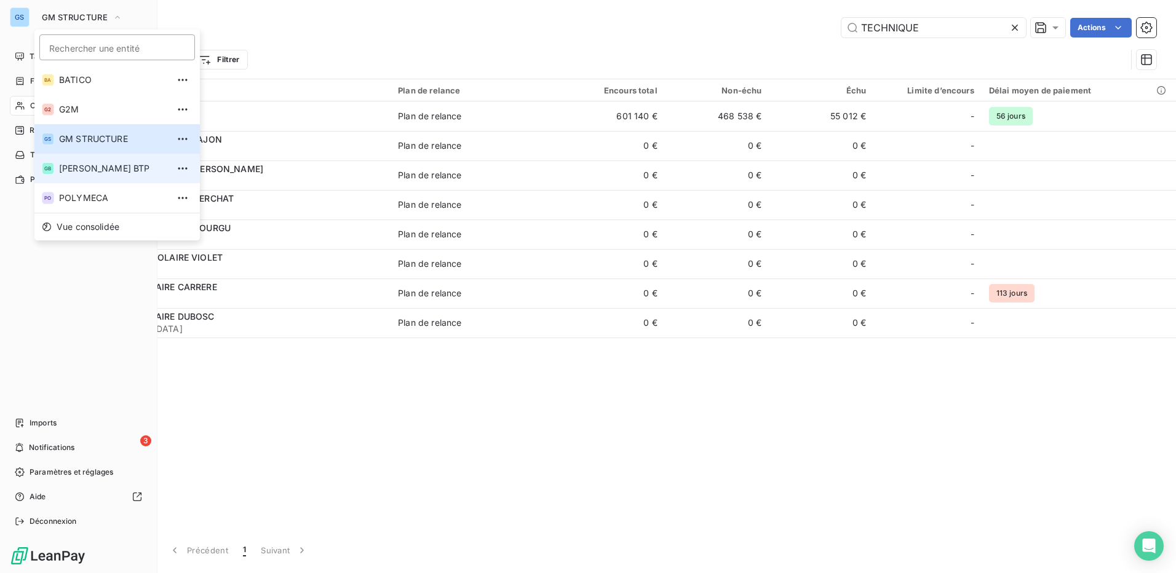
click at [65, 170] on span "[PERSON_NAME] BTP" at bounding box center [113, 168] width 109 height 12
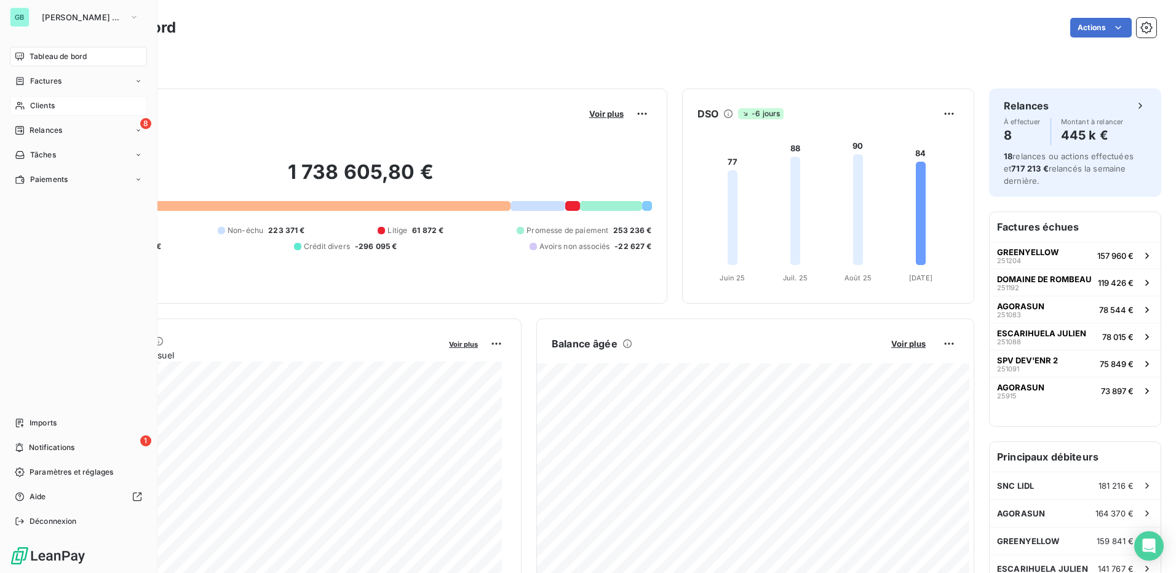
click at [36, 104] on span "Clients" at bounding box center [42, 105] width 25 height 11
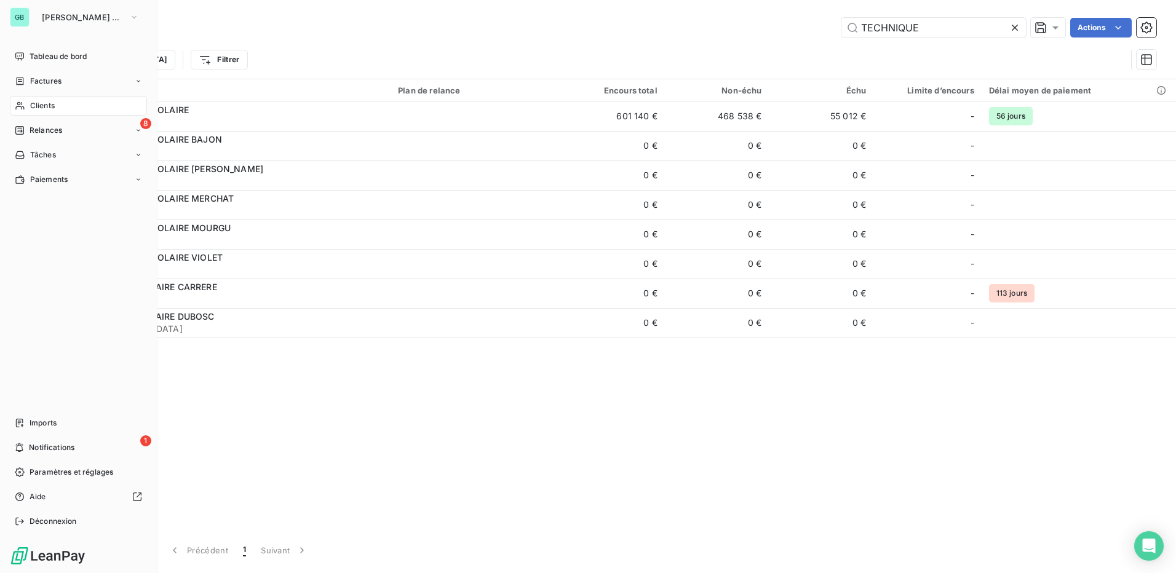
click at [18, 103] on icon at bounding box center [19, 106] width 9 height 8
click at [66, 105] on div "Clients" at bounding box center [78, 106] width 137 height 20
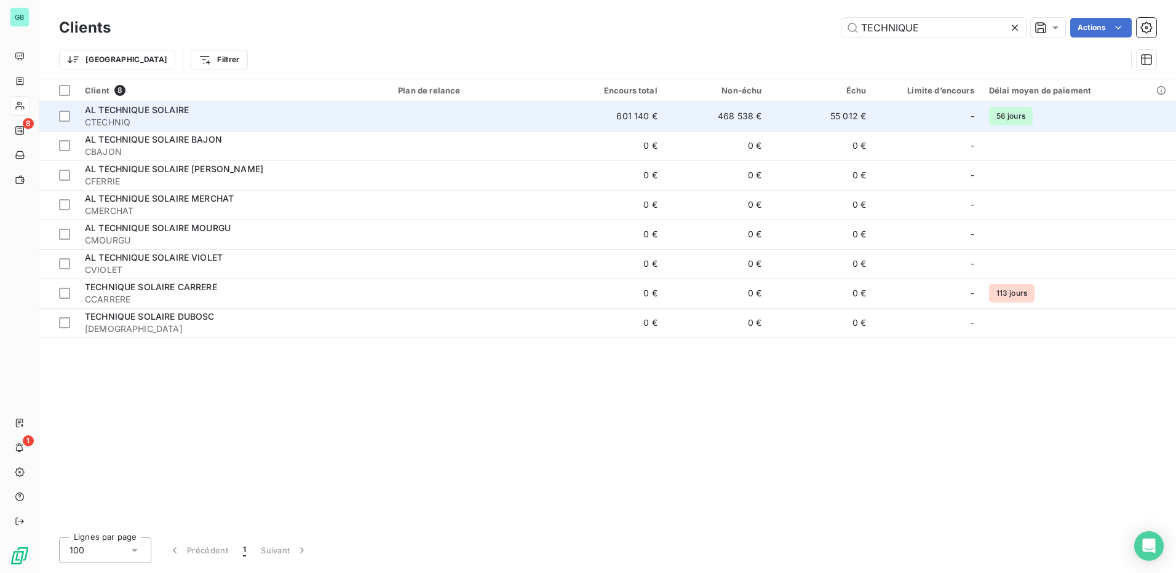
click at [159, 114] on span "AL TECHNIQUE SOLAIRE" at bounding box center [137, 110] width 104 height 10
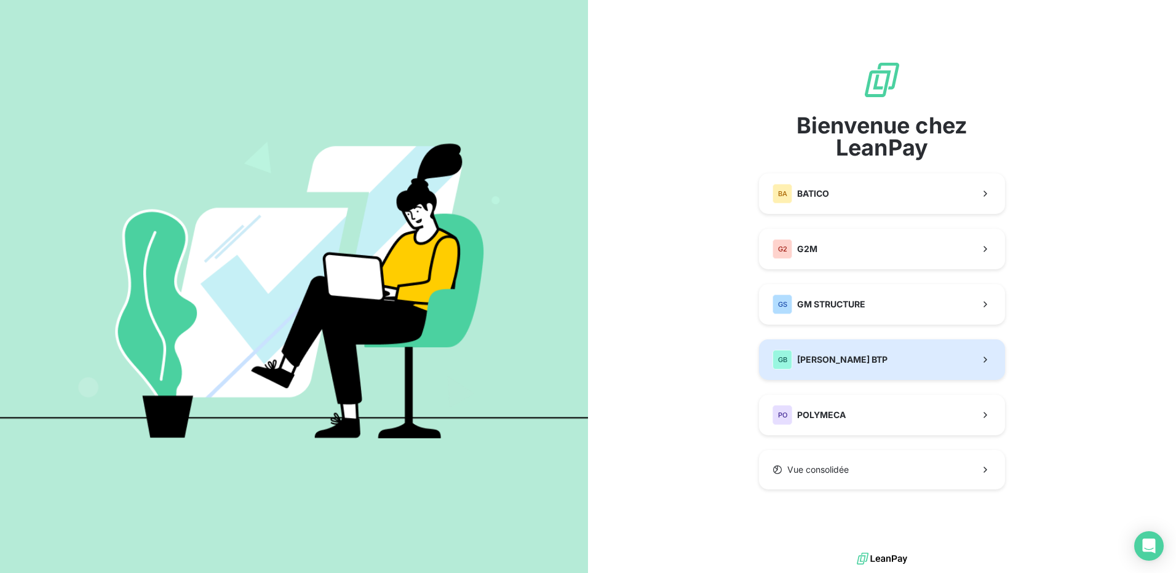
click at [858, 350] on div "GB [PERSON_NAME] BTP" at bounding box center [830, 360] width 115 height 20
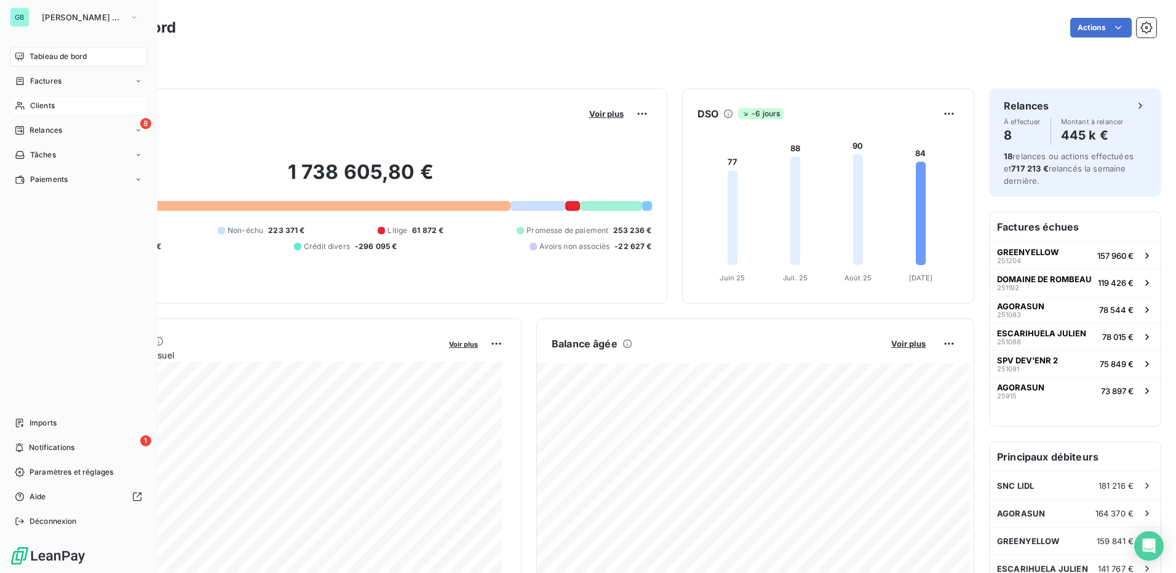
click at [41, 108] on span "Clients" at bounding box center [42, 105] width 25 height 11
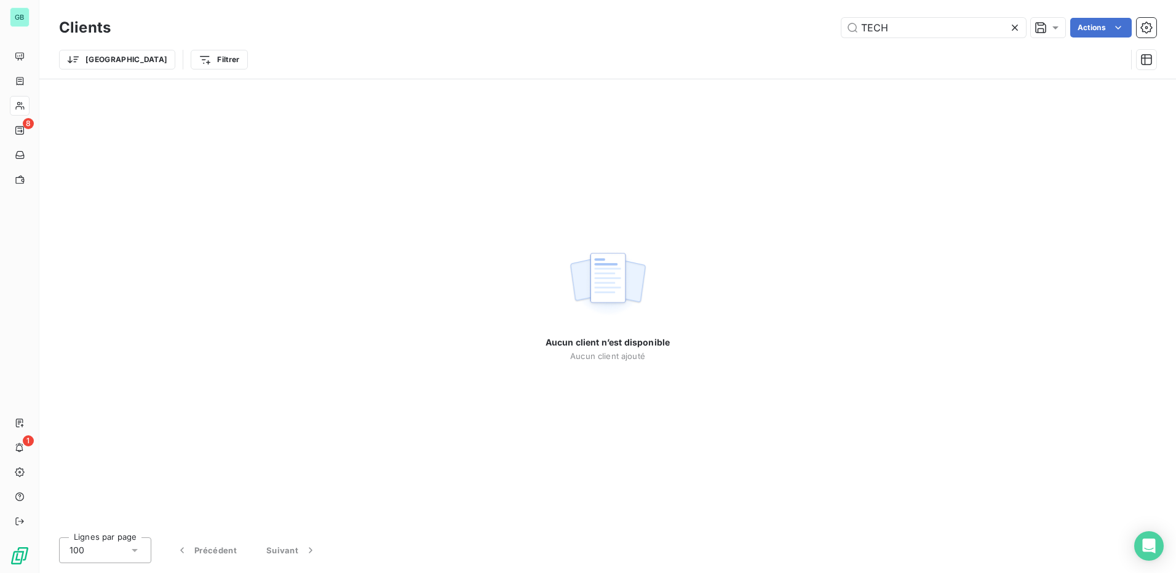
type input "TECH"
click at [1016, 30] on icon at bounding box center [1015, 28] width 6 height 6
